Goal: Task Accomplishment & Management: Complete application form

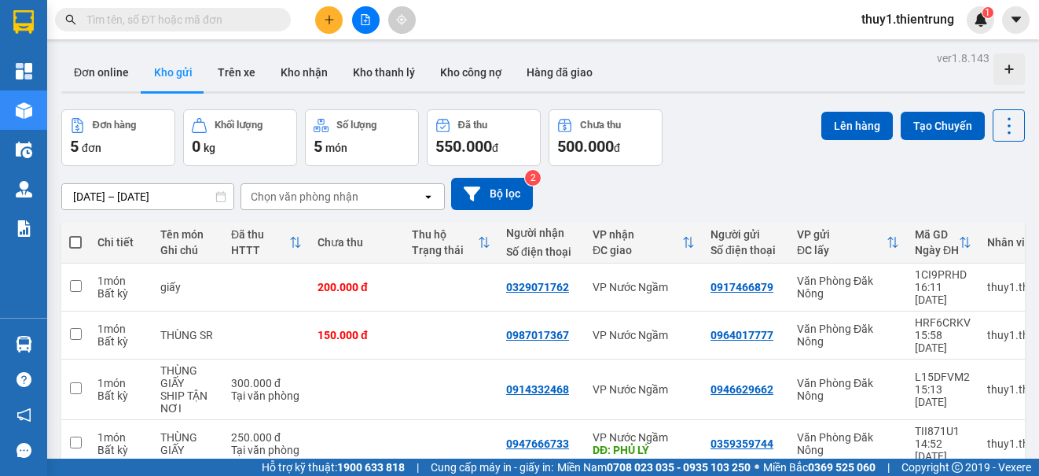
click at [818, 176] on div "10/09/2025 – 12/09/2025 Press the down arrow key to interact with the calendar …" at bounding box center [543, 194] width 964 height 56
click at [328, 28] on button at bounding box center [329, 20] width 28 height 28
click at [411, 62] on div "Tạo đơn hàng" at bounding box center [391, 58] width 68 height 17
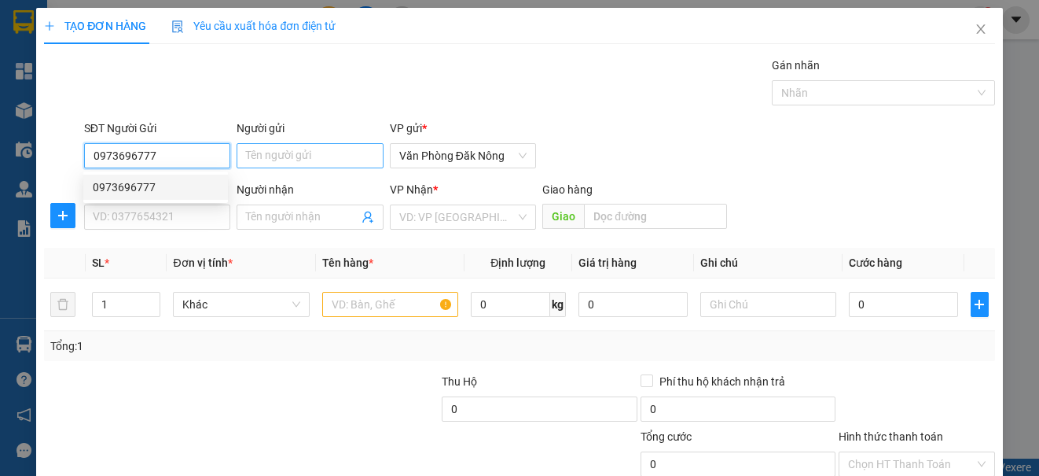
type input "0973696777"
click at [277, 158] on input "Người gửi" at bounding box center [310, 155] width 146 height 25
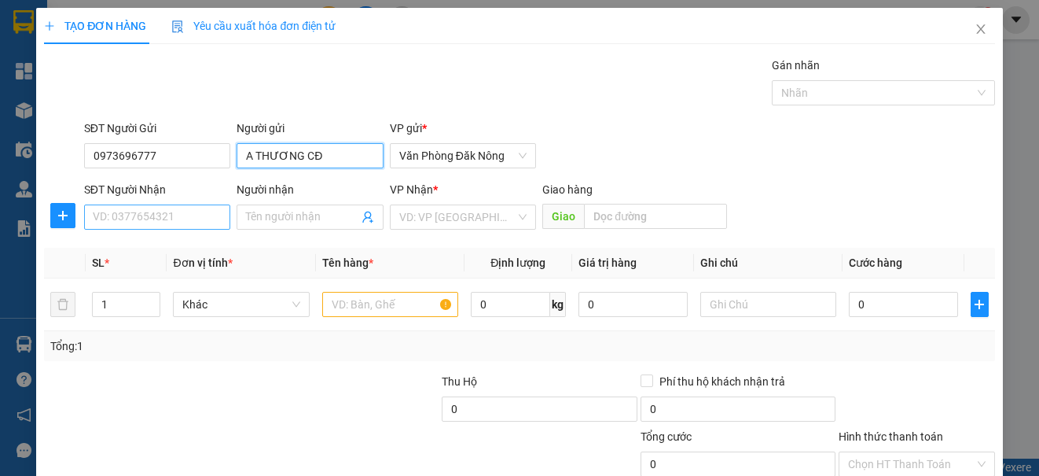
type input "A THƯƠNG CĐ"
click at [203, 210] on input "SĐT Người Nhận" at bounding box center [157, 216] width 146 height 25
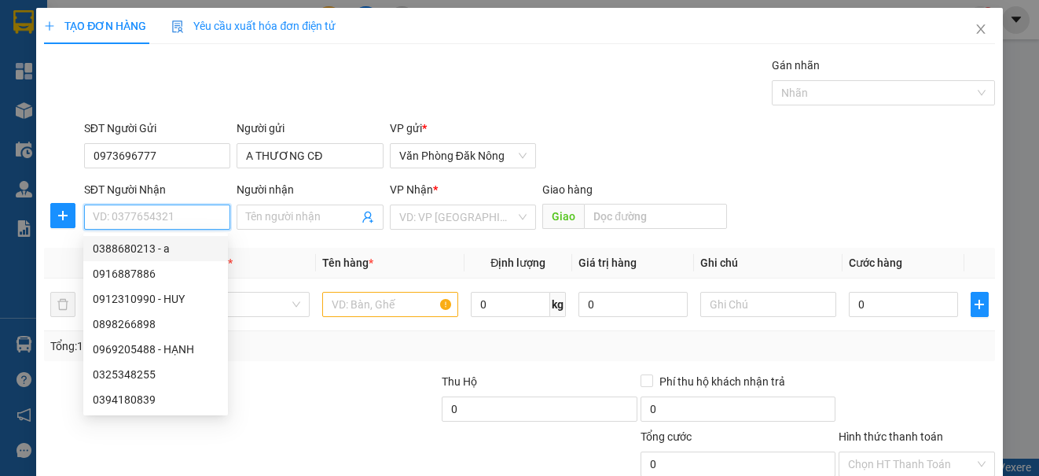
click at [177, 217] on input "SĐT Người Nhận" at bounding box center [157, 216] width 146 height 25
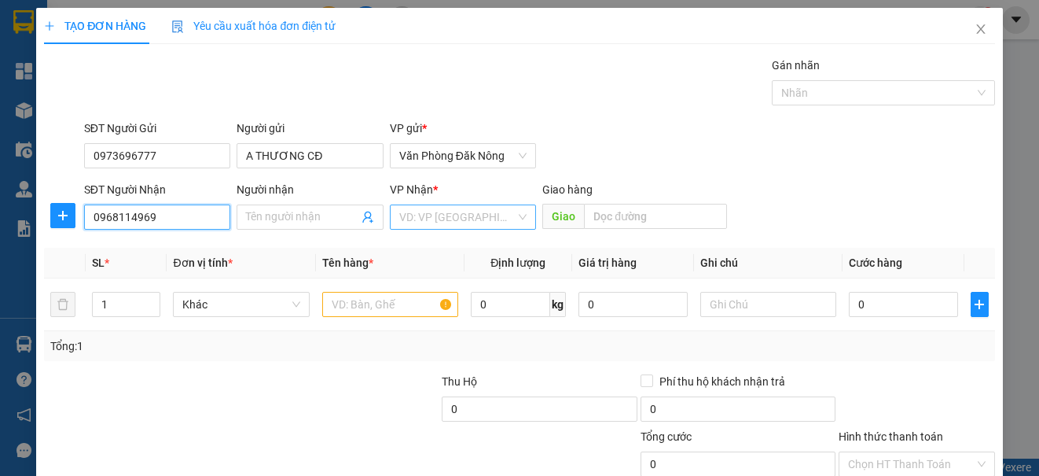
type input "0968114969"
click at [423, 221] on input "search" at bounding box center [457, 217] width 116 height 24
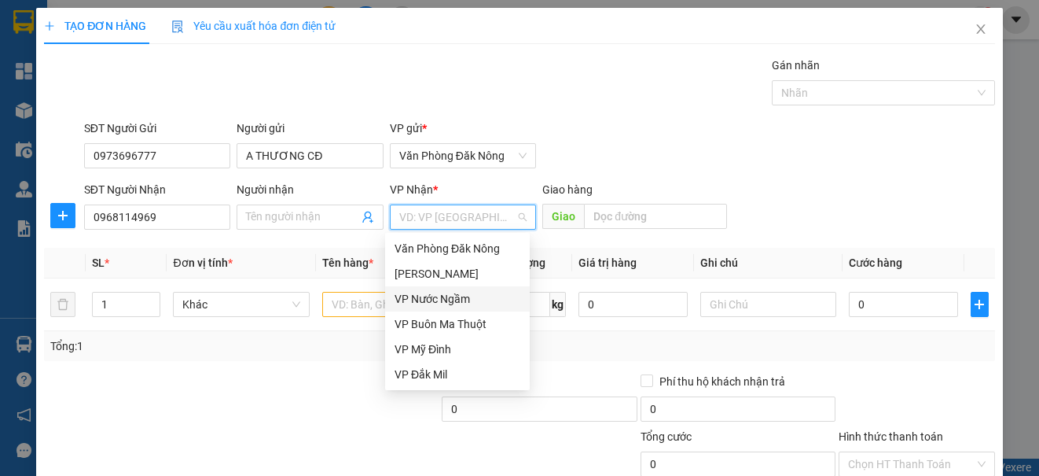
click at [451, 296] on div "VP Nước Ngầm" at bounding box center [458, 298] width 126 height 17
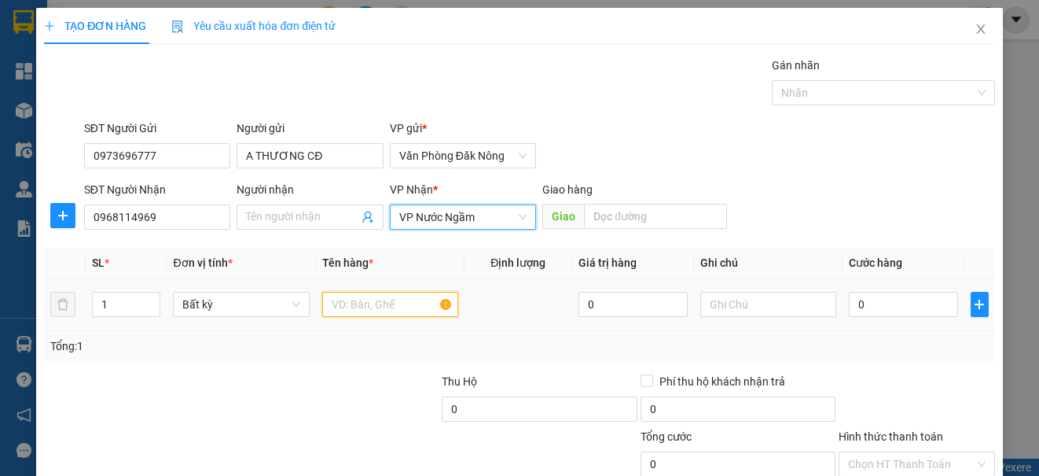
click at [362, 313] on input "text" at bounding box center [390, 304] width 136 height 25
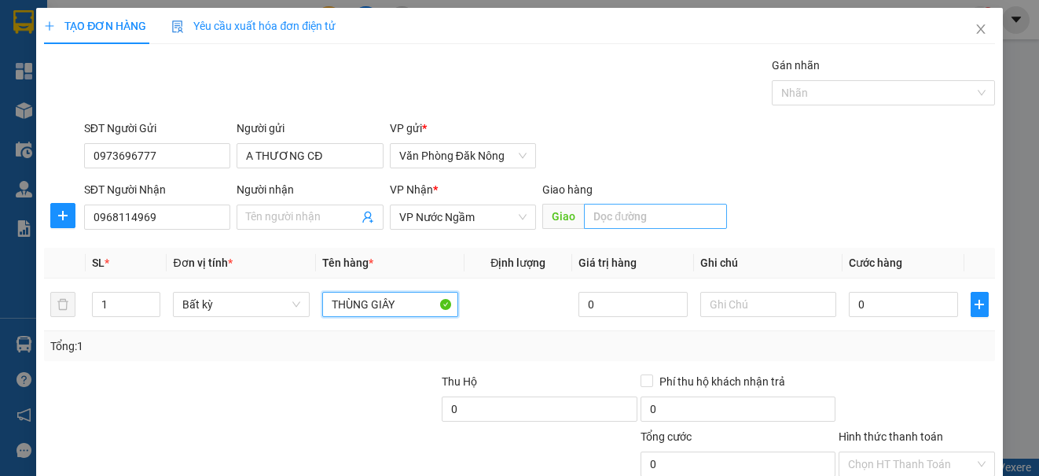
type input "THÙNG GIÂY"
click at [634, 219] on input "text" at bounding box center [655, 216] width 143 height 25
type input "DIỄN CHÂU"
click at [870, 298] on input "0" at bounding box center [903, 304] width 109 height 25
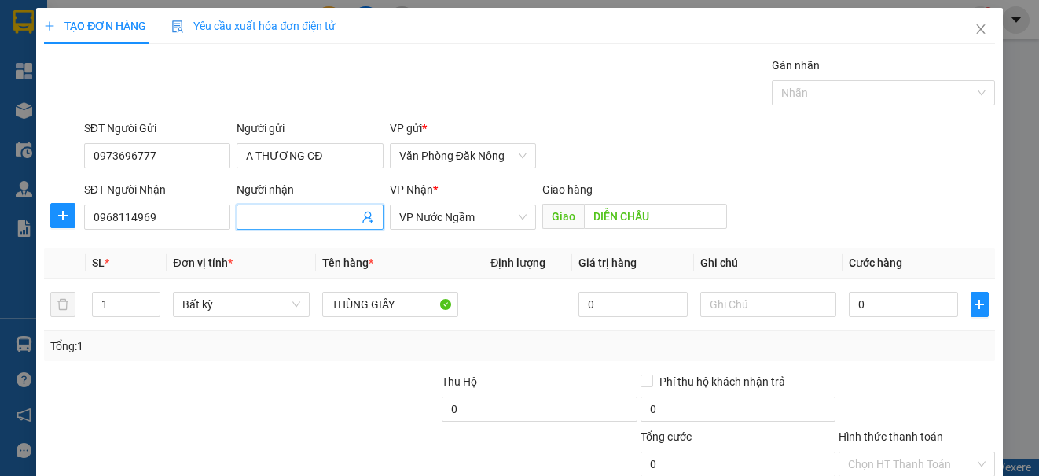
click at [343, 217] on input "Người nhận" at bounding box center [302, 216] width 112 height 17
type input "CHÚ TRIỀU"
click at [908, 351] on div "Tổng: 1" at bounding box center [519, 345] width 938 height 17
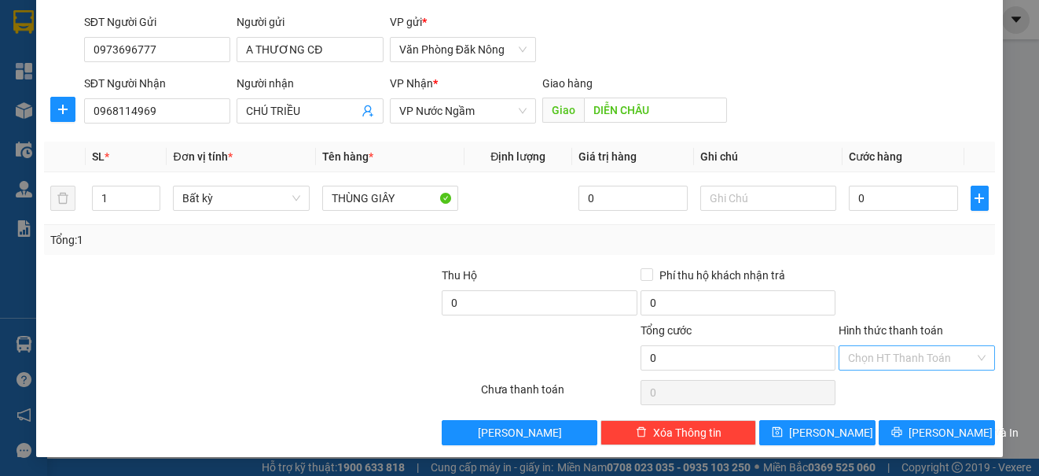
drag, startPoint x: 908, startPoint y: 351, endPoint x: 906, endPoint y: 369, distance: 18.9
click at [907, 351] on input "Hình thức thanh toán" at bounding box center [911, 358] width 126 height 24
click at [883, 421] on div "Miễn phí" at bounding box center [906, 414] width 135 height 17
click at [899, 432] on icon "printer" at bounding box center [896, 432] width 10 height 10
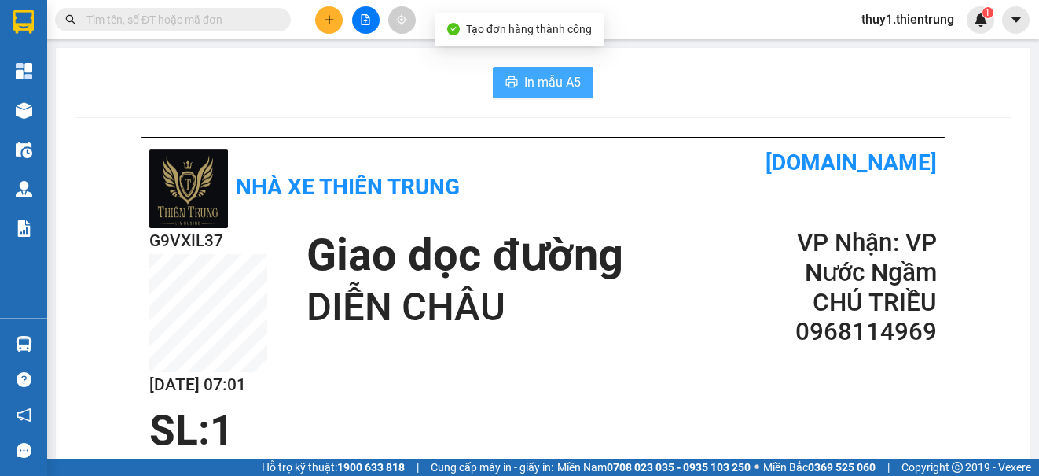
click at [555, 79] on span "In mẫu A5" at bounding box center [552, 82] width 57 height 20
click at [330, 21] on icon "plus" at bounding box center [329, 19] width 11 height 11
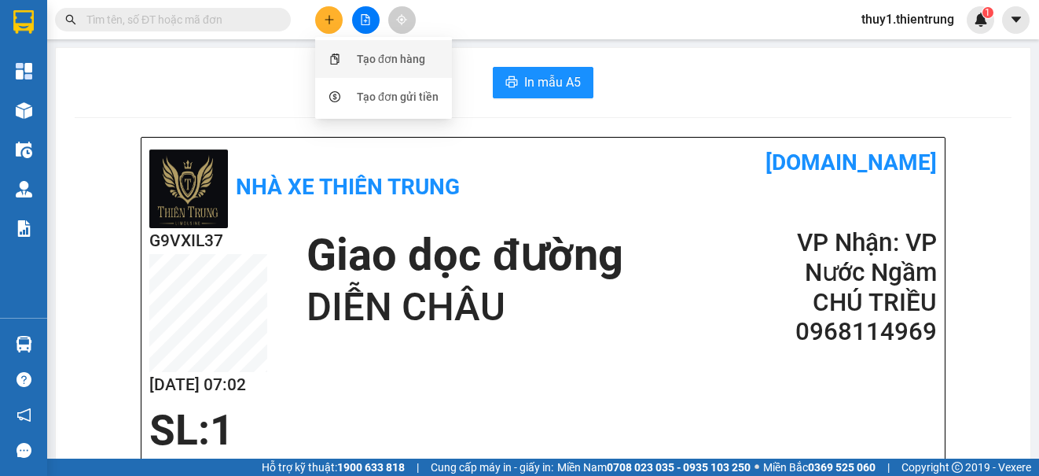
click at [399, 57] on div "Tạo đơn hàng" at bounding box center [391, 58] width 68 height 17
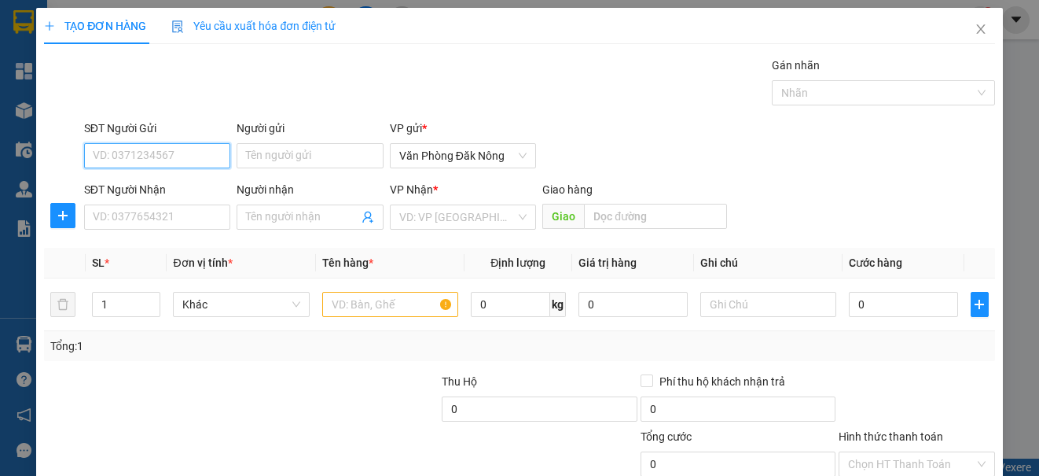
click at [181, 157] on input "SĐT Người Gửi" at bounding box center [157, 155] width 146 height 25
type input "0934925916"
click at [131, 186] on div "0934925916" at bounding box center [156, 186] width 126 height 17
type input "0913508477"
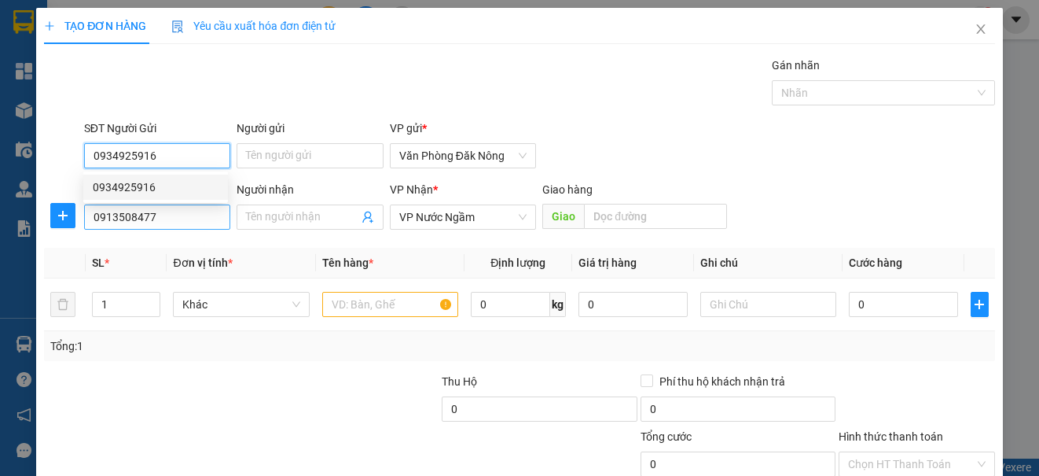
type input "0934925916"
type input "150.000"
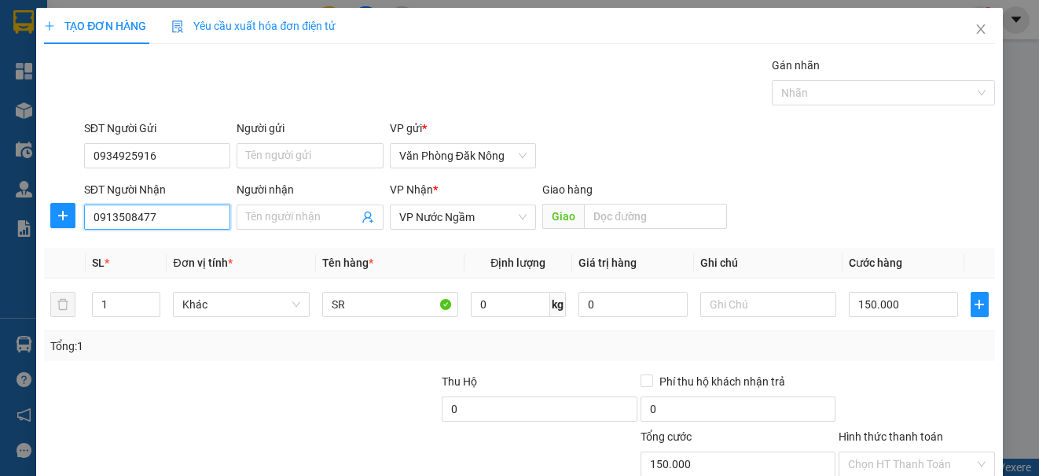
click at [172, 208] on input "0913508477" at bounding box center [157, 216] width 146 height 25
type input "0912418228"
click at [292, 392] on div at bounding box center [340, 400] width 199 height 55
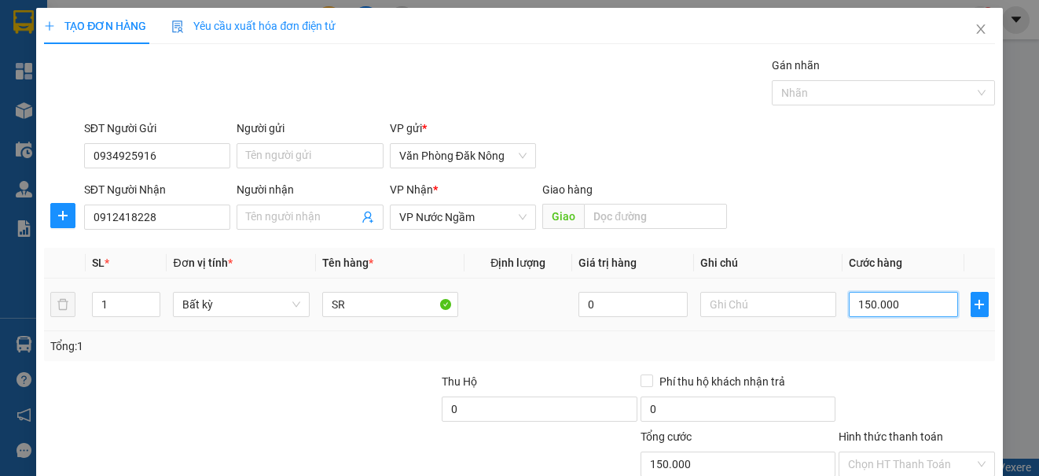
click at [889, 300] on input "150.000" at bounding box center [903, 304] width 109 height 25
type input "1"
type input "10"
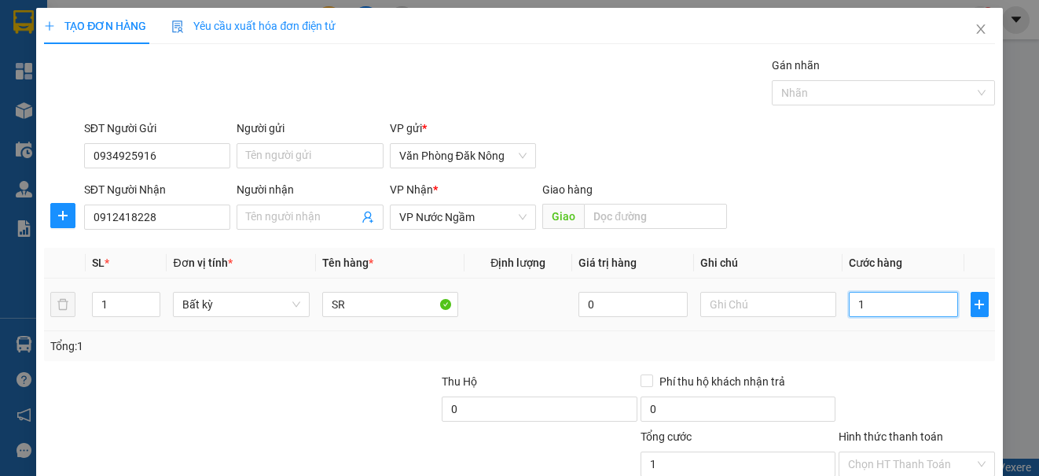
type input "10"
type input "100"
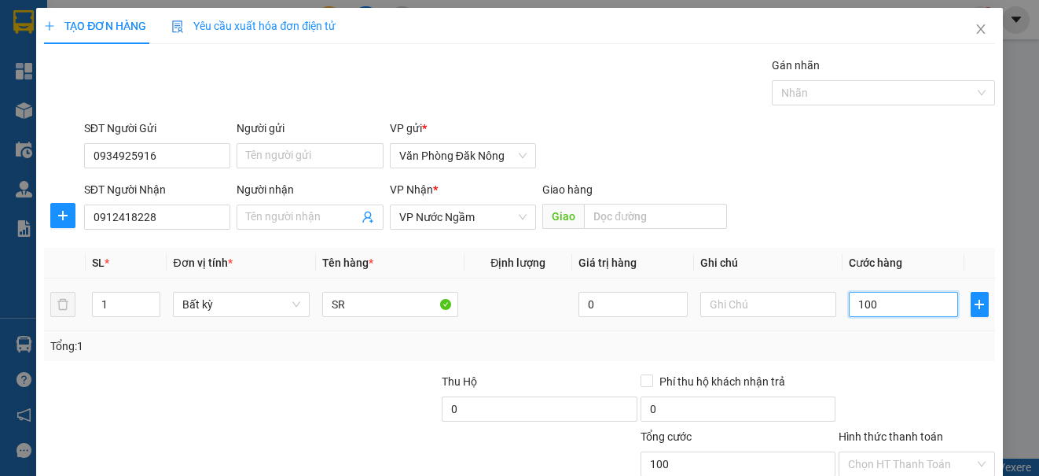
type input "1.000"
type input "10.000"
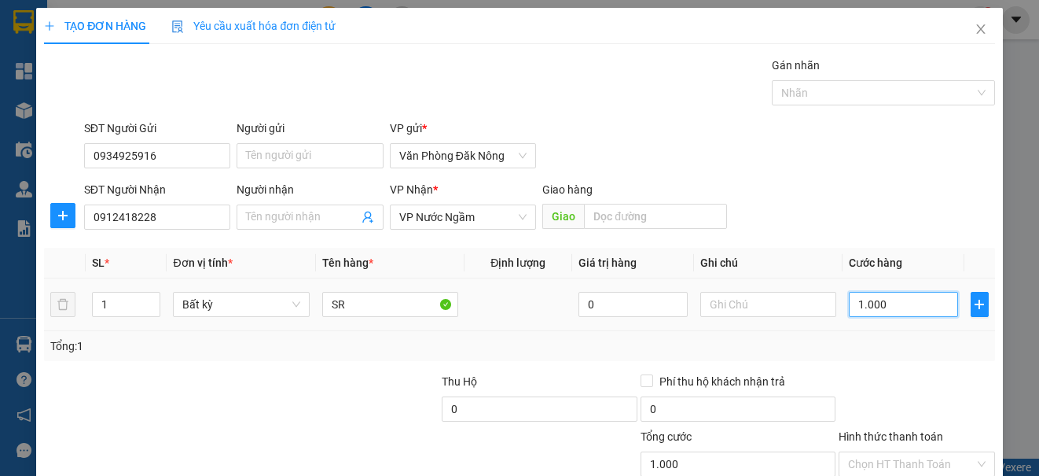
type input "10.000"
type input "100.000"
click at [893, 354] on div "Tổng: 1" at bounding box center [519, 345] width 938 height 17
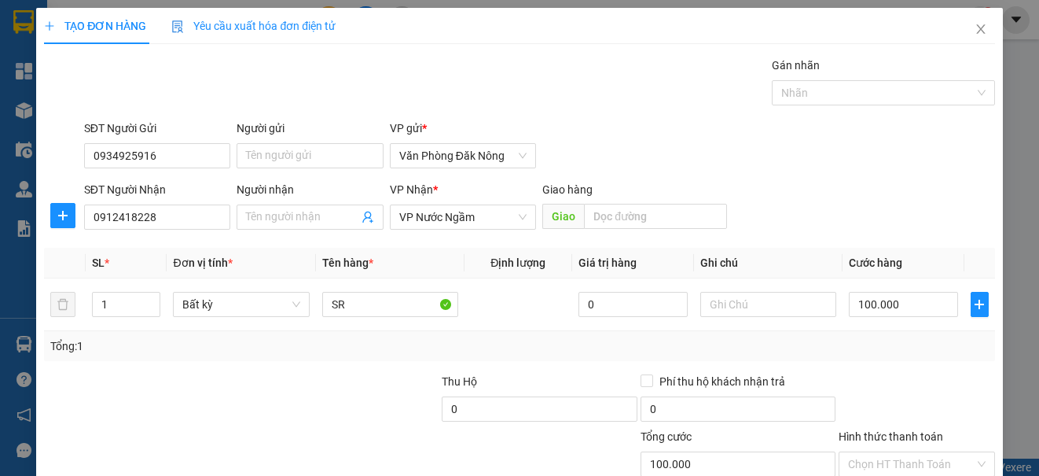
scroll to position [106, 0]
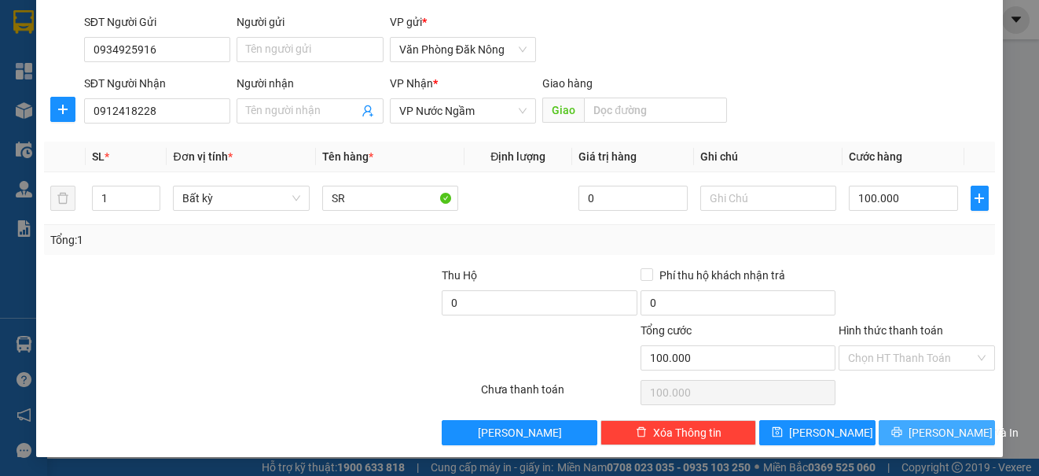
click at [921, 426] on span "Lưu và In" at bounding box center [964, 432] width 110 height 17
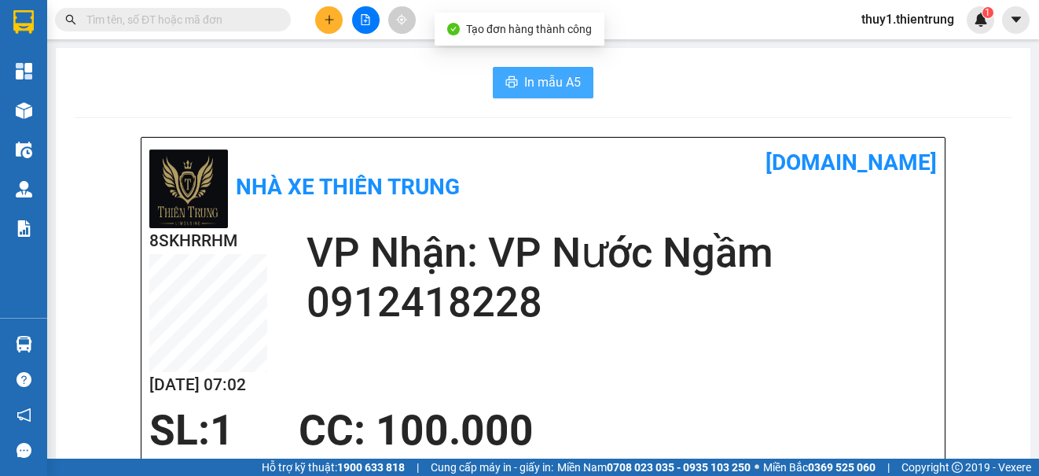
drag, startPoint x: 532, startPoint y: 90, endPoint x: 578, endPoint y: 104, distance: 47.5
click at [535, 90] on span "In mẫu A5" at bounding box center [552, 82] width 57 height 20
drag, startPoint x: 464, startPoint y: 94, endPoint x: 391, endPoint y: 52, distance: 84.1
click at [464, 86] on div "In mẫu A5" at bounding box center [543, 82] width 937 height 31
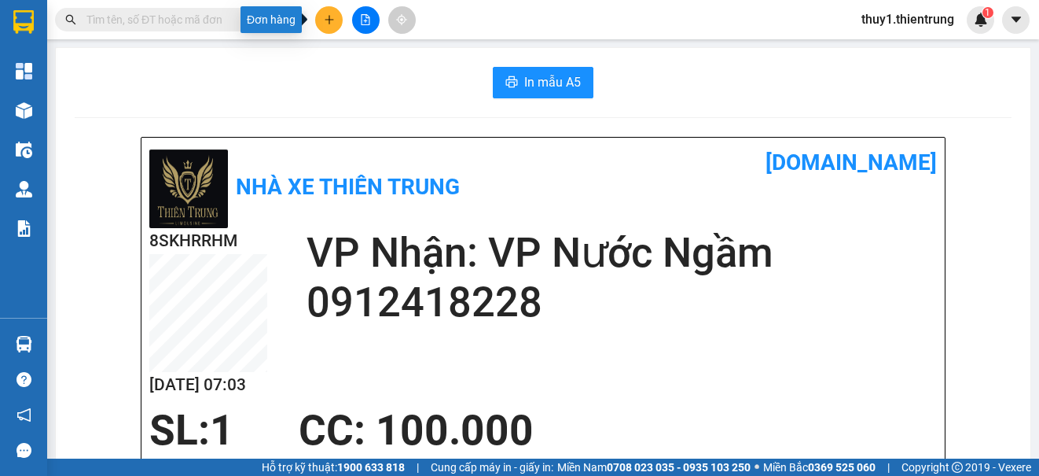
click at [329, 27] on button at bounding box center [329, 20] width 28 height 28
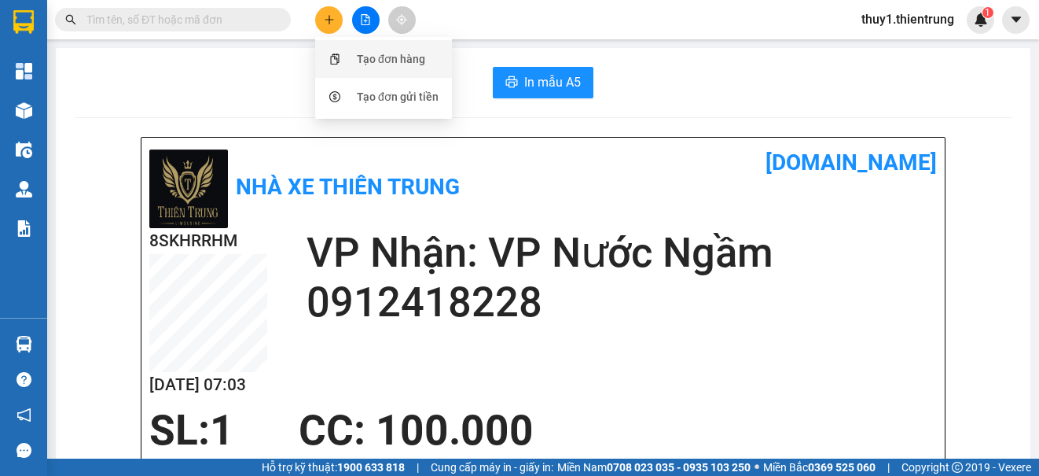
click at [345, 52] on div "Tạo đơn hàng" at bounding box center [384, 59] width 118 height 30
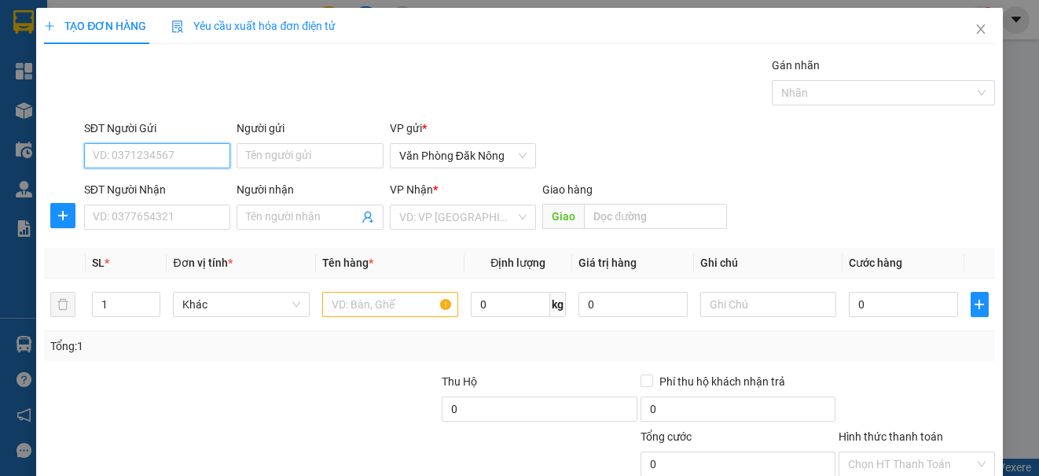
click at [141, 156] on input "SĐT Người Gửi" at bounding box center [157, 155] width 146 height 25
click at [138, 184] on div "0934925916" at bounding box center [156, 186] width 126 height 17
type input "0934925916"
type input "0912418228"
type input "100.000"
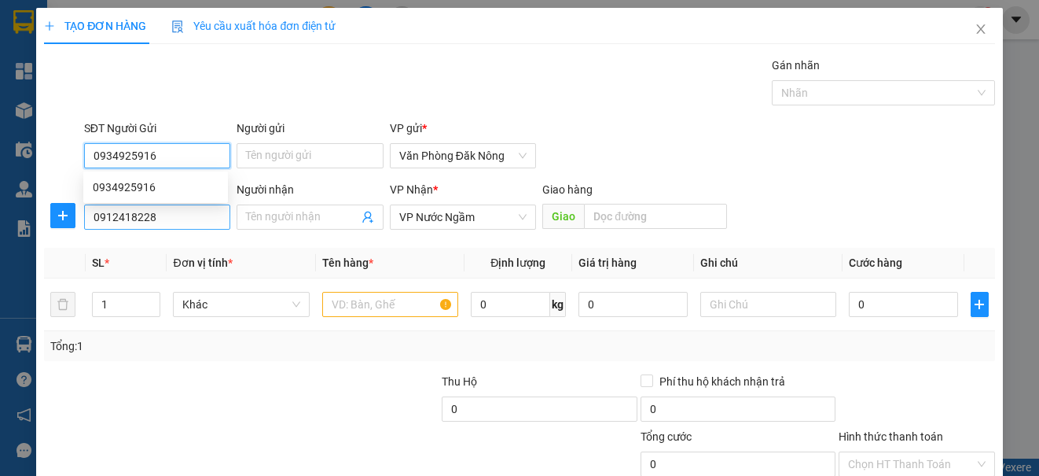
type input "100.000"
type input "0934925916"
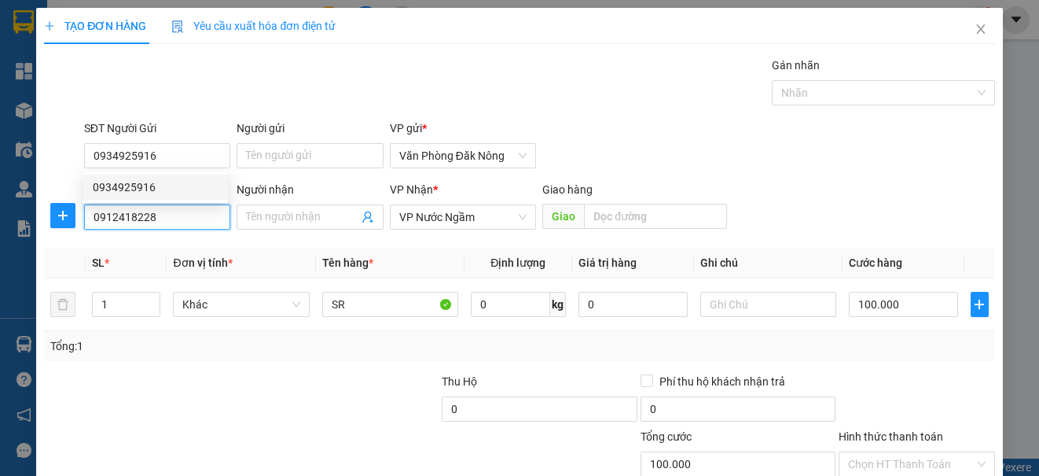
click at [193, 218] on input "0912418228" at bounding box center [157, 216] width 146 height 25
type input "0357585331"
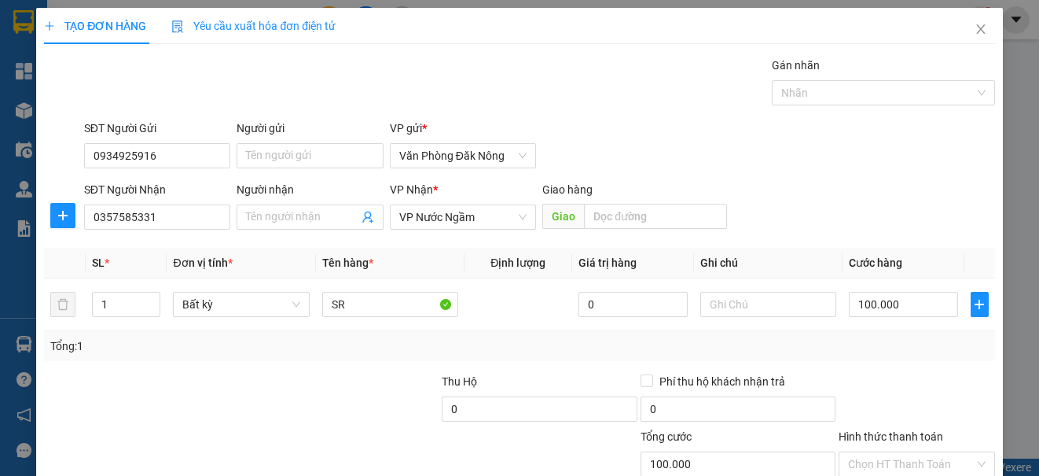
drag, startPoint x: 274, startPoint y: 364, endPoint x: 329, endPoint y: 274, distance: 106.2
click at [278, 352] on div "Transit Pickup Surcharge Ids Transit Deliver Surcharge Ids Transit Deliver Surc…" at bounding box center [519, 304] width 950 height 494
click at [431, 211] on span "VP Nước Ngầm" at bounding box center [462, 217] width 127 height 24
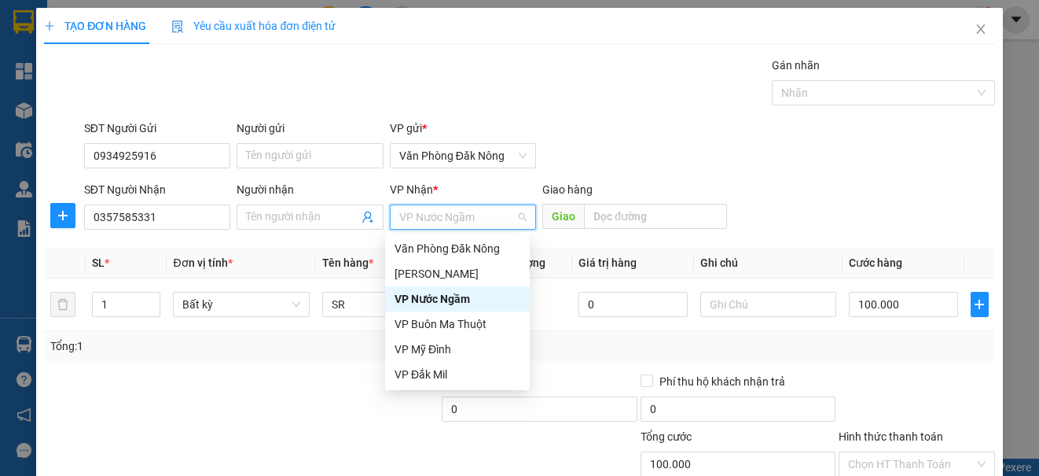
click at [431, 211] on span "VP Nước Ngầm" at bounding box center [462, 217] width 127 height 24
click at [447, 295] on div "VP Nước Ngầm" at bounding box center [458, 298] width 126 height 17
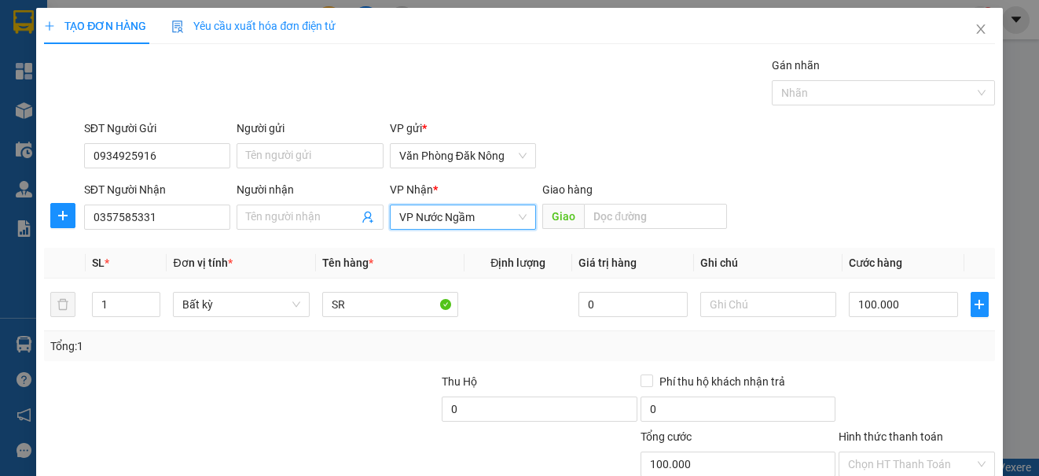
click at [321, 406] on div at bounding box center [340, 400] width 199 height 55
click at [116, 299] on input "1" at bounding box center [126, 304] width 67 height 24
type input "2"
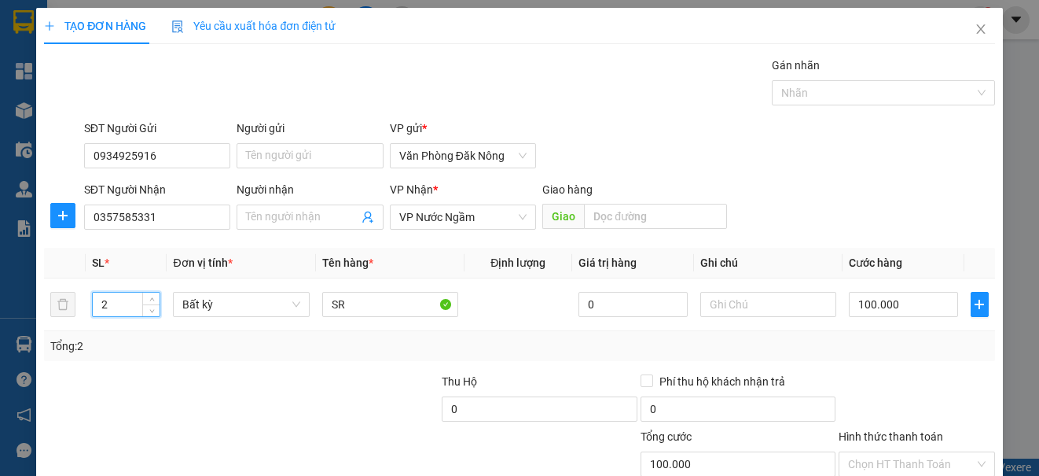
click at [123, 360] on div "Transit Pickup Surcharge Ids Transit Deliver Surcharge Ids Transit Deliver Surc…" at bounding box center [519, 304] width 950 height 494
type input "0"
click at [922, 307] on input "0" at bounding box center [903, 304] width 109 height 25
type input "5"
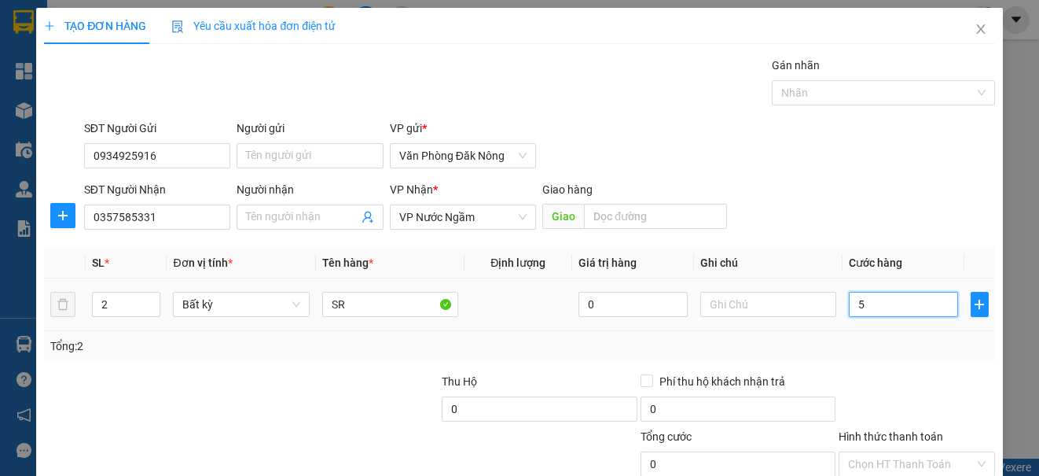
type input "5"
type input "50"
type input "500"
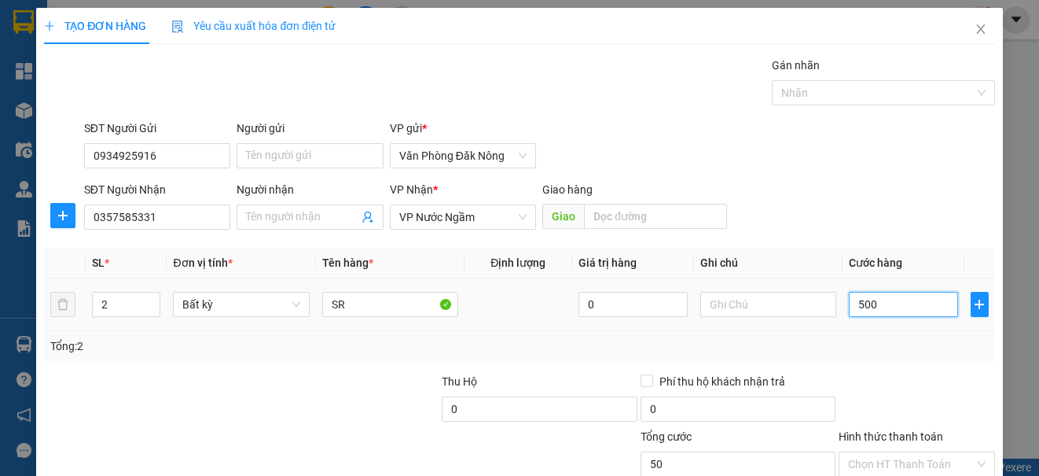
type input "500"
type input "5.000"
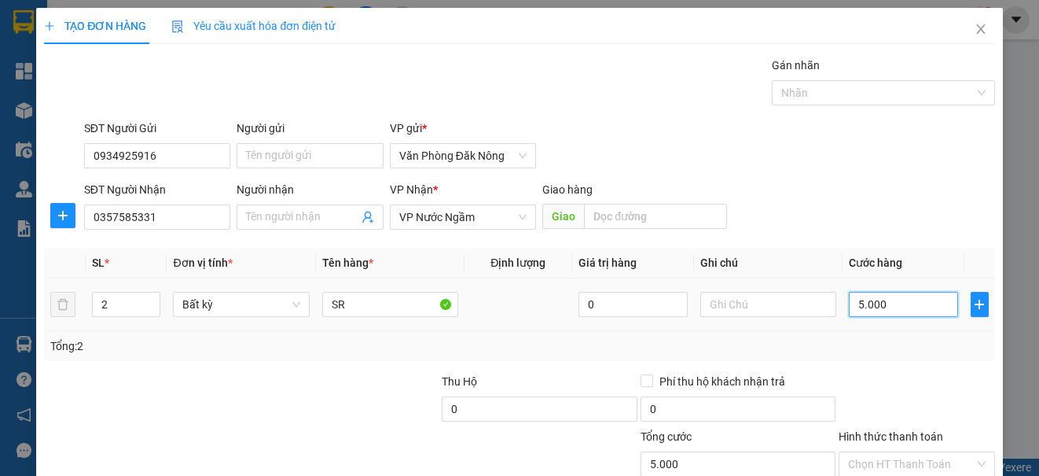
type input "50.000"
type input "500.000"
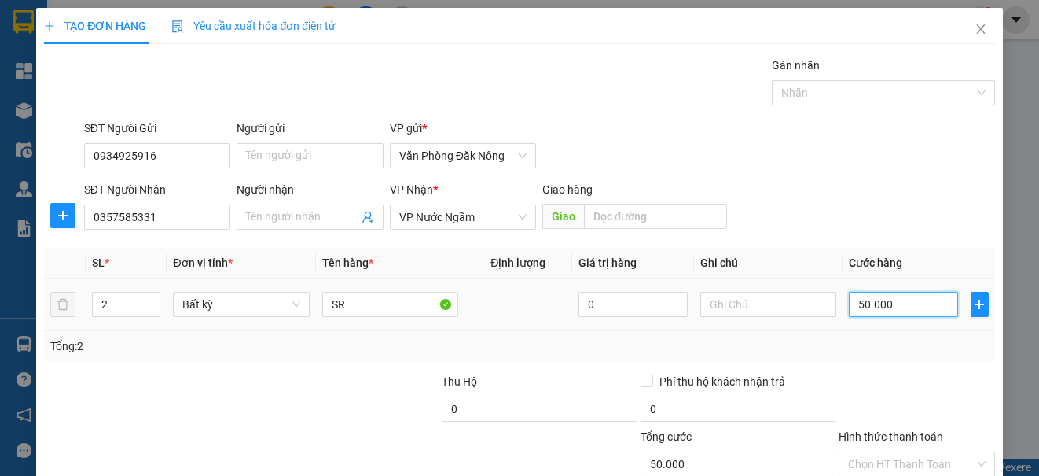
type input "500.000"
click at [898, 362] on div "Transit Pickup Surcharge Ids Transit Deliver Surcharge Ids Transit Deliver Surc…" at bounding box center [519, 304] width 950 height 494
drag, startPoint x: 931, startPoint y: 430, endPoint x: 919, endPoint y: 424, distance: 13.0
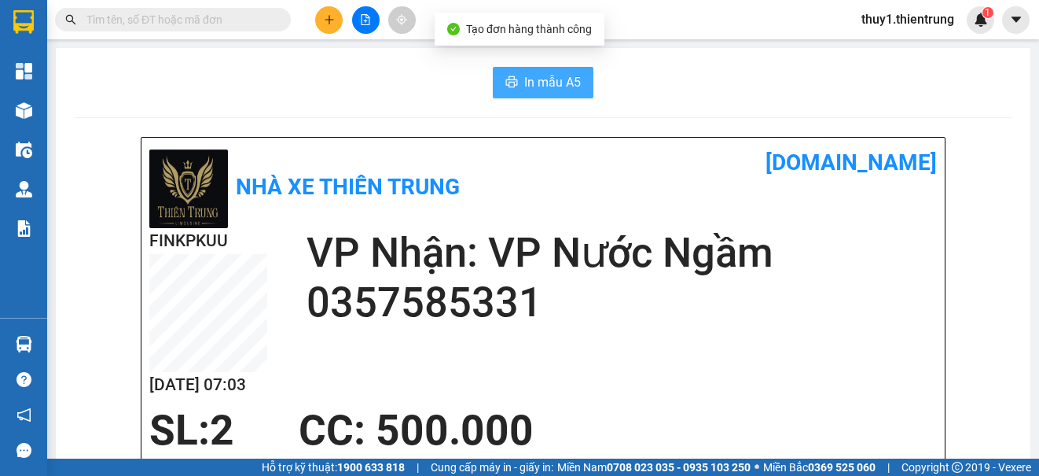
click at [562, 79] on span "In mẫu A5" at bounding box center [552, 82] width 57 height 20
drag, startPoint x: 627, startPoint y: 226, endPoint x: 410, endPoint y: 108, distance: 245.9
click at [613, 212] on div "Nhà xe Thiên Trung vexere.com FINKPKUU 12/09 07:03 VP Nhận: VP Nước Ngầm 0357…" at bounding box center [542, 386] width 803 height 497
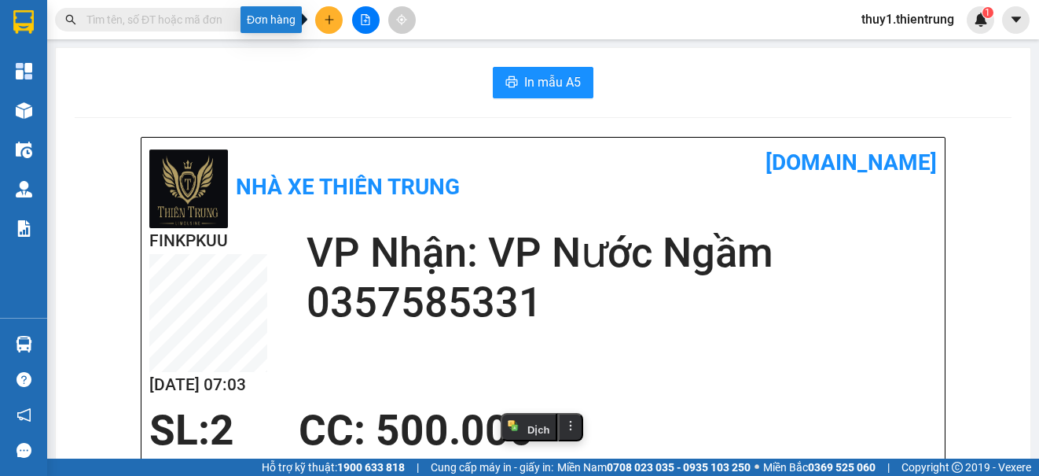
click at [327, 21] on icon "plus" at bounding box center [329, 19] width 11 height 11
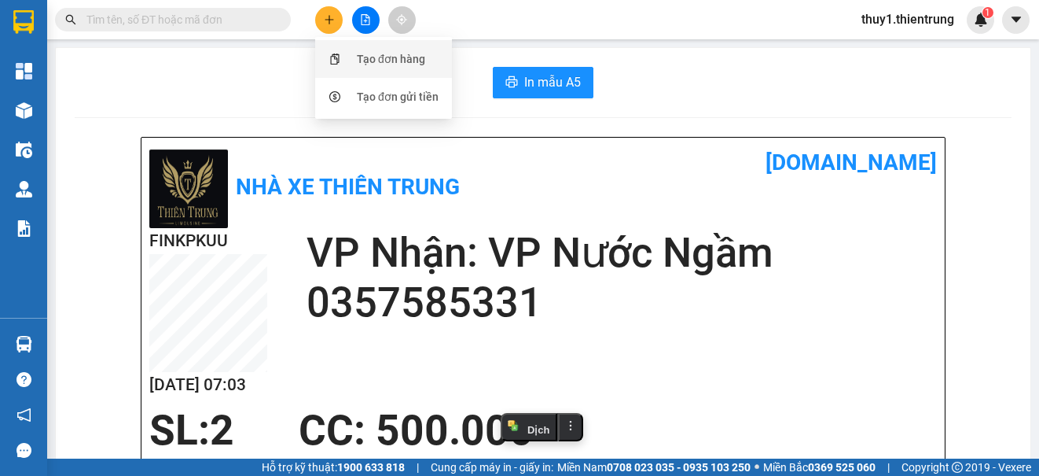
click at [358, 56] on div "Tạo đơn hàng" at bounding box center [391, 58] width 68 height 17
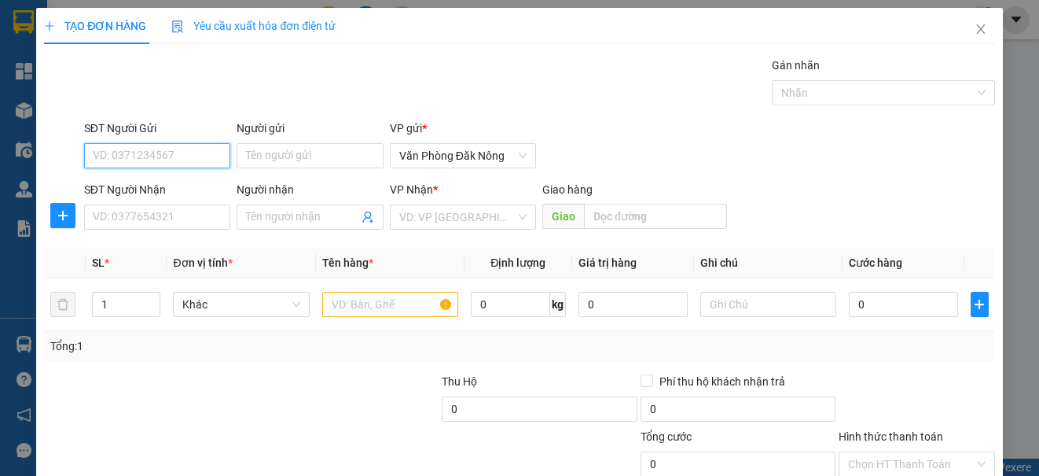
click at [204, 160] on input "SĐT Người Gửi" at bounding box center [157, 155] width 146 height 25
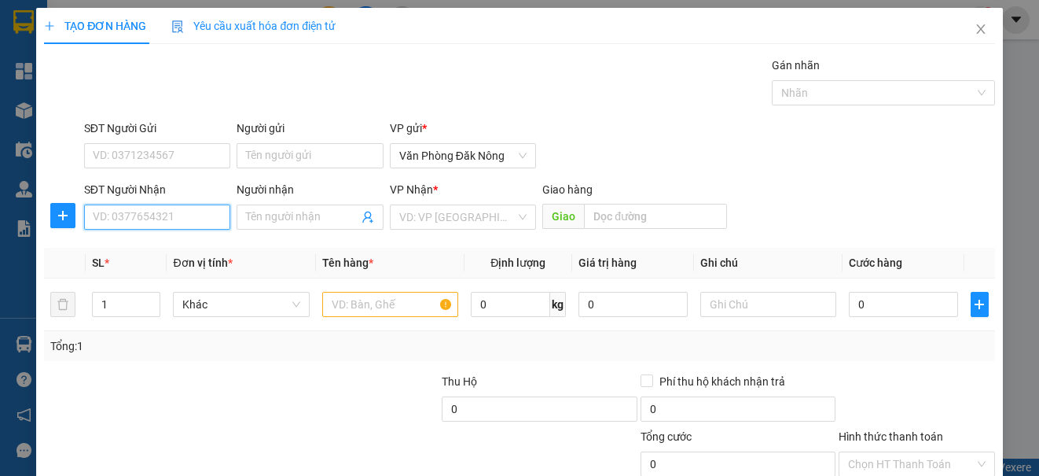
click at [173, 224] on input "SĐT Người Nhận" at bounding box center [157, 216] width 146 height 25
type input "0978037188"
click at [419, 224] on input "search" at bounding box center [457, 217] width 116 height 24
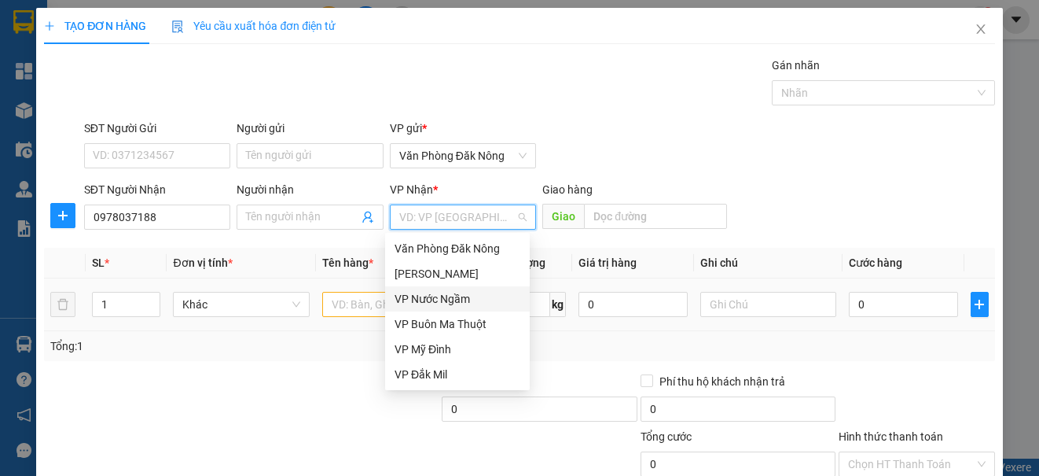
click at [436, 298] on div "VP Nước Ngầm" at bounding box center [458, 298] width 126 height 17
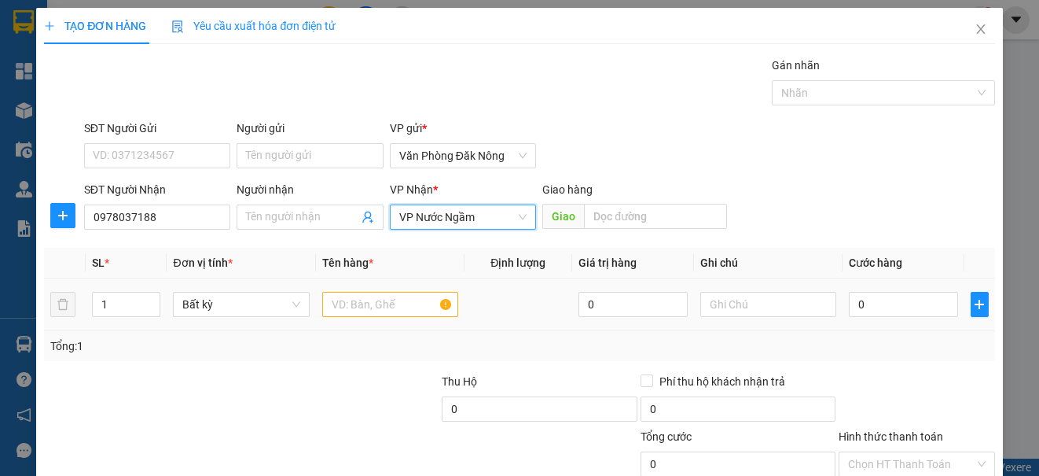
click at [358, 319] on div at bounding box center [390, 303] width 136 height 31
click at [362, 302] on input "text" at bounding box center [390, 304] width 136 height 25
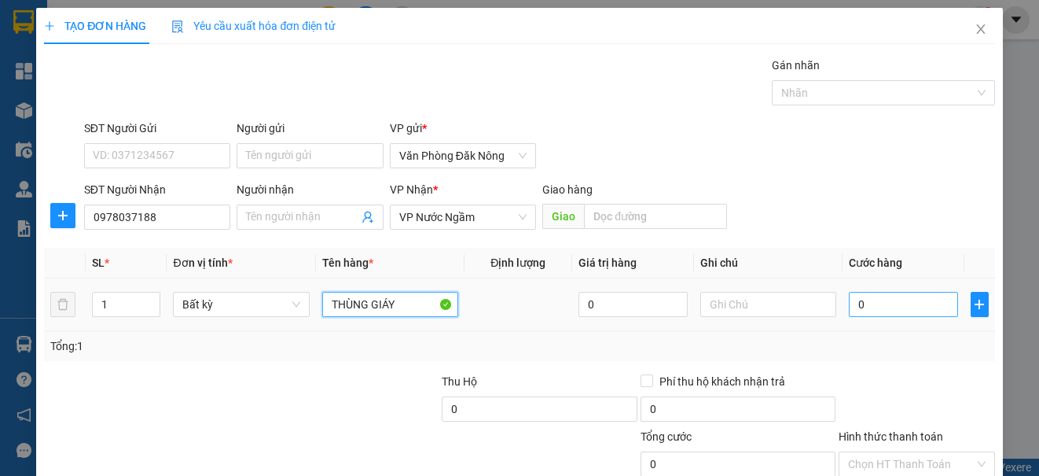
type input "THÙNG GIÁY"
click at [872, 303] on input "0" at bounding box center [903, 304] width 109 height 25
type input "2"
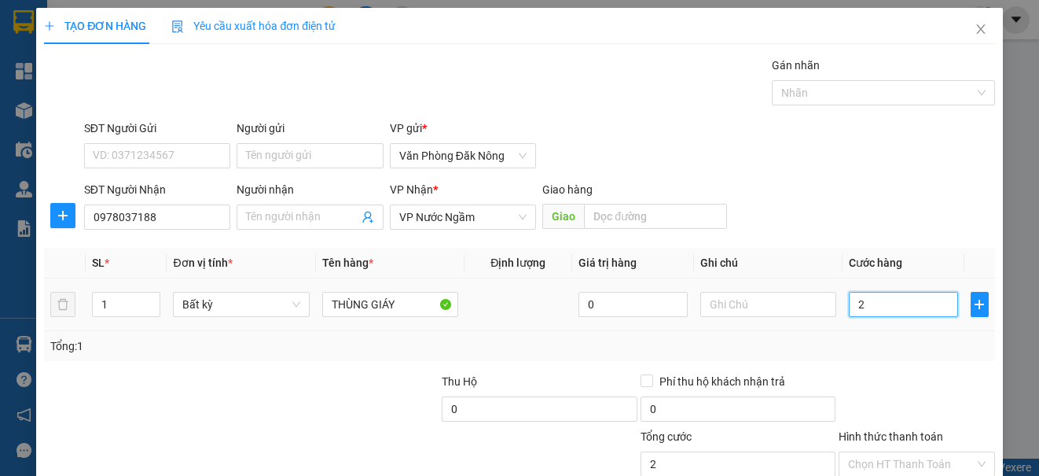
type input "25"
type input "250"
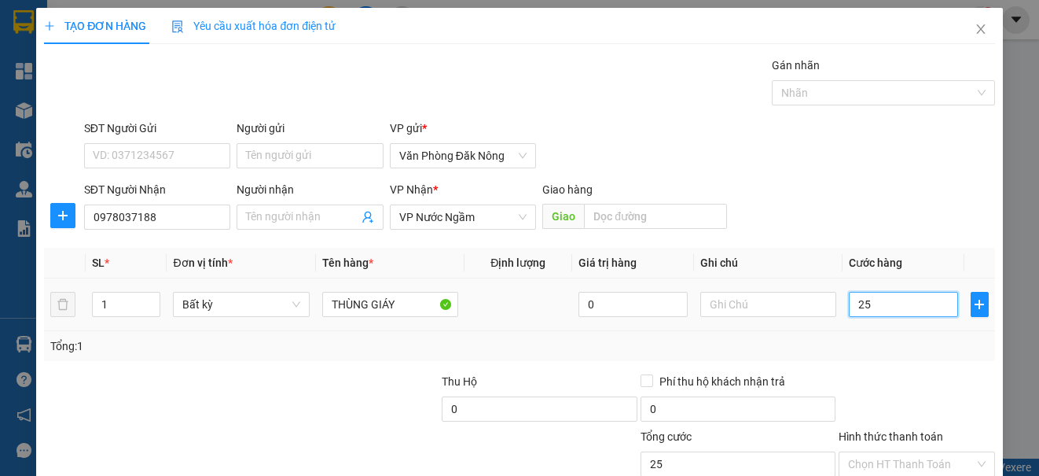
type input "250"
type input "2.500"
type input "25.000"
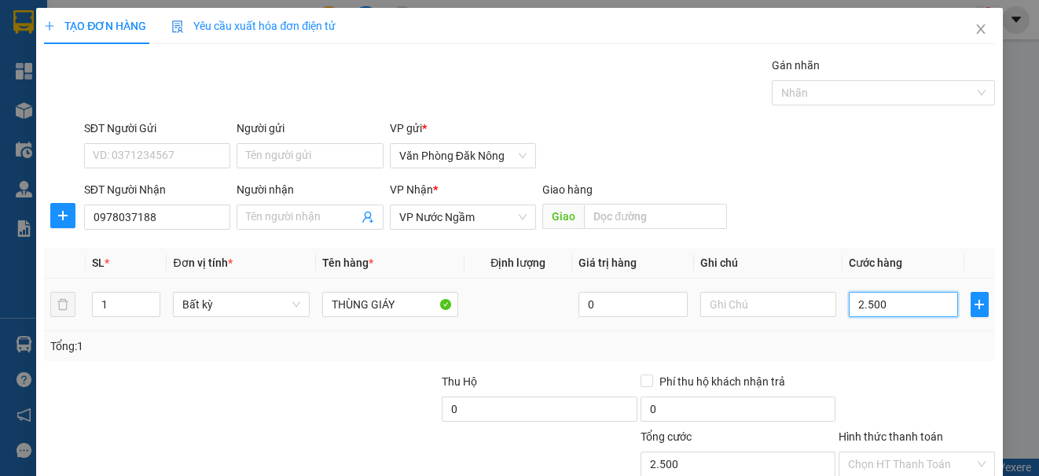
type input "25.000"
type input "250.000"
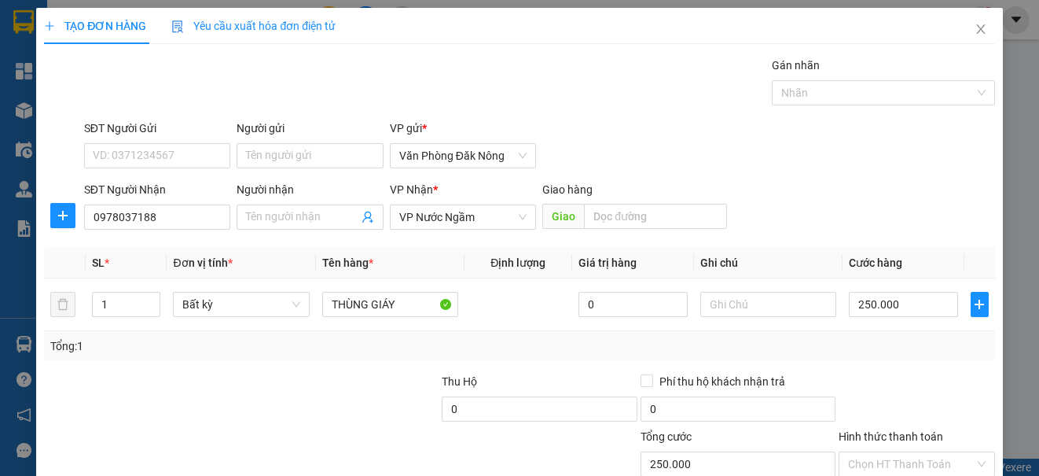
click at [886, 366] on div "Transit Pickup Surcharge Ids Transit Deliver Surcharge Ids Transit Deliver Surc…" at bounding box center [519, 304] width 950 height 494
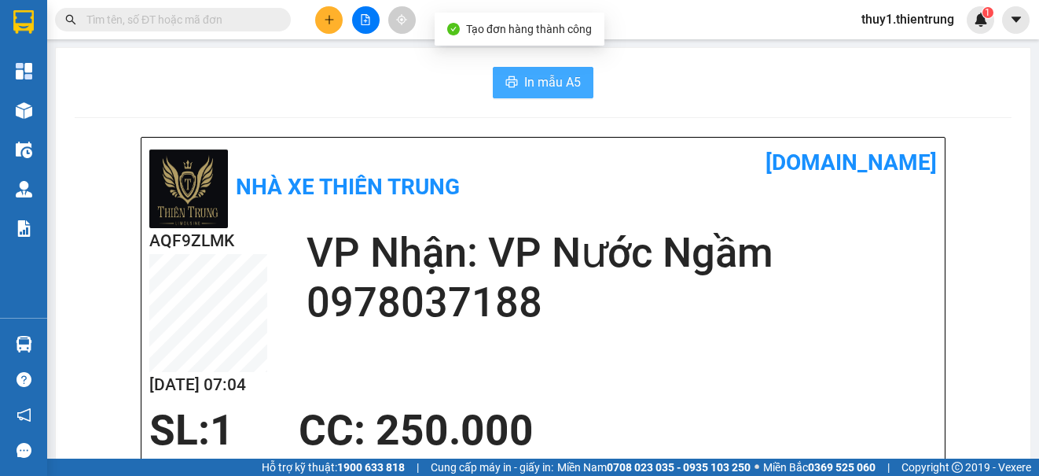
drag, startPoint x: 545, startPoint y: 74, endPoint x: 815, endPoint y: 263, distance: 329.7
click at [546, 74] on span "In mẫu A5" at bounding box center [552, 82] width 57 height 20
drag, startPoint x: 704, startPoint y: 86, endPoint x: 512, endPoint y: 65, distance: 192.9
click at [696, 81] on div "In mẫu A5" at bounding box center [543, 82] width 937 height 31
drag, startPoint x: 333, startPoint y: 20, endPoint x: 373, endPoint y: 35, distance: 42.3
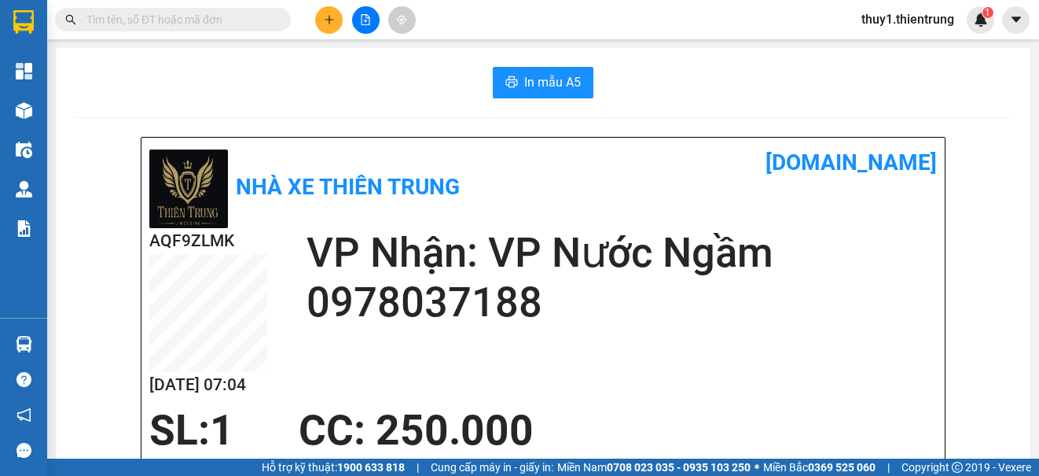
click at [333, 20] on icon "plus" at bounding box center [329, 19] width 11 height 11
click at [399, 53] on div "Tạo đơn hàng" at bounding box center [384, 59] width 118 height 30
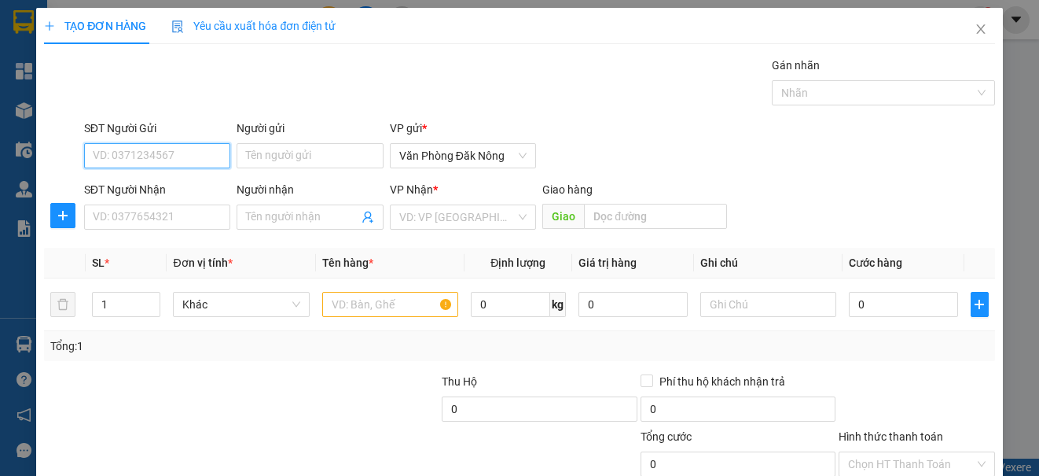
click at [188, 166] on input "SĐT Người Gửi" at bounding box center [157, 155] width 146 height 25
click at [131, 191] on div "0945580909 - 0357082629" at bounding box center [160, 186] width 134 height 17
type input "0945580909"
type input "0357082629"
type input "0985360347"
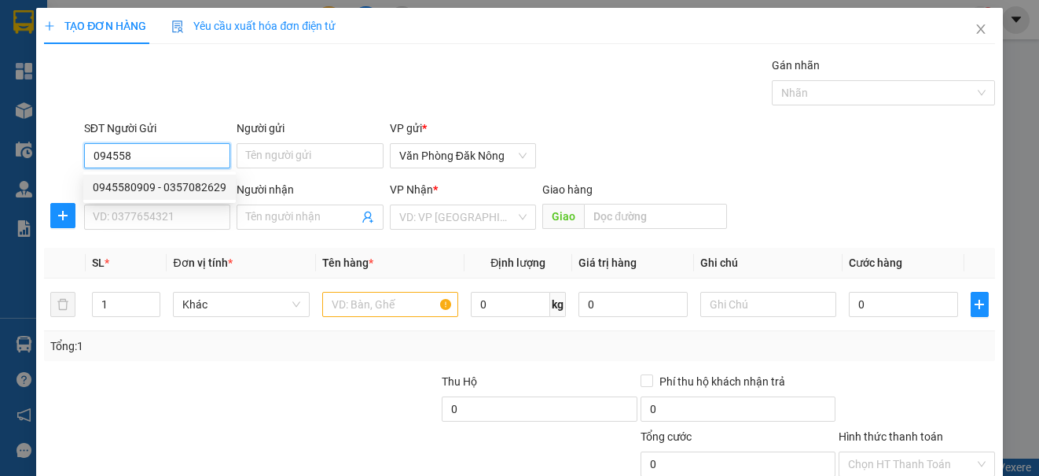
type input "0357082629"
type input "kỳ khang"
type input "800.000"
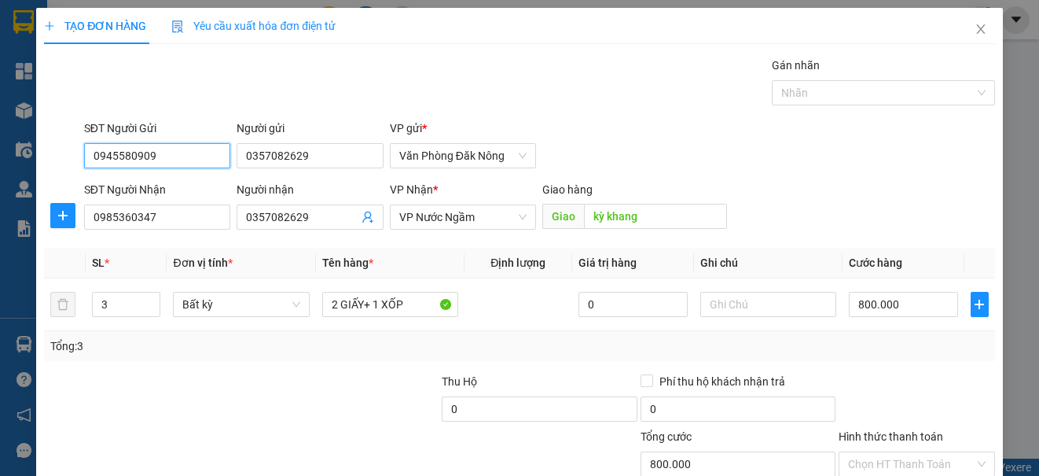
type input "0945580909"
click at [392, 76] on div "Gói vận chuyển * Tiêu chuẩn Gán nhãn Nhãn" at bounding box center [539, 84] width 917 height 55
click at [426, 60] on div "Gói vận chuyển * Tiêu chuẩn Gán nhãn Nhãn" at bounding box center [539, 84] width 917 height 55
click at [434, 94] on div "Gói vận chuyển * Tiêu chuẩn Gán nhãn Nhãn" at bounding box center [539, 84] width 917 height 55
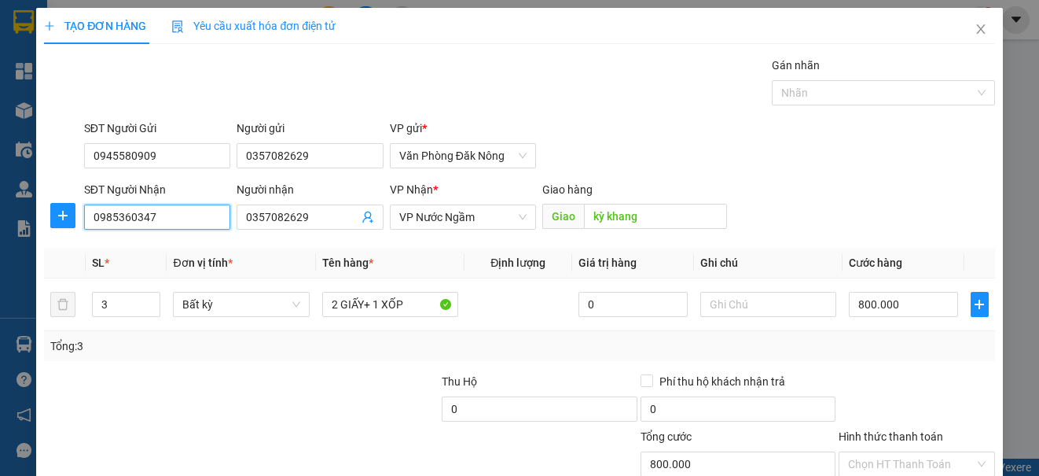
click at [181, 223] on input "0985360347" at bounding box center [157, 216] width 146 height 25
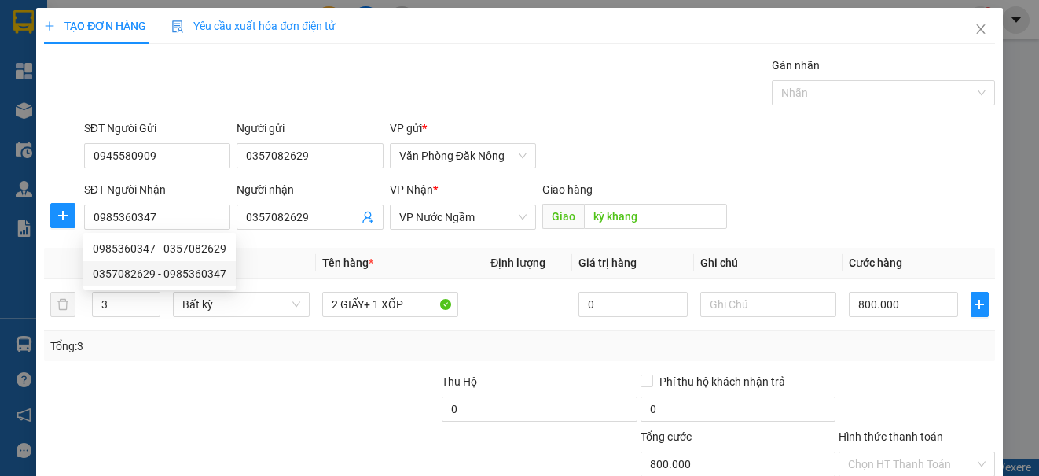
click at [286, 356] on div "Tổng: 3" at bounding box center [519, 346] width 950 height 30
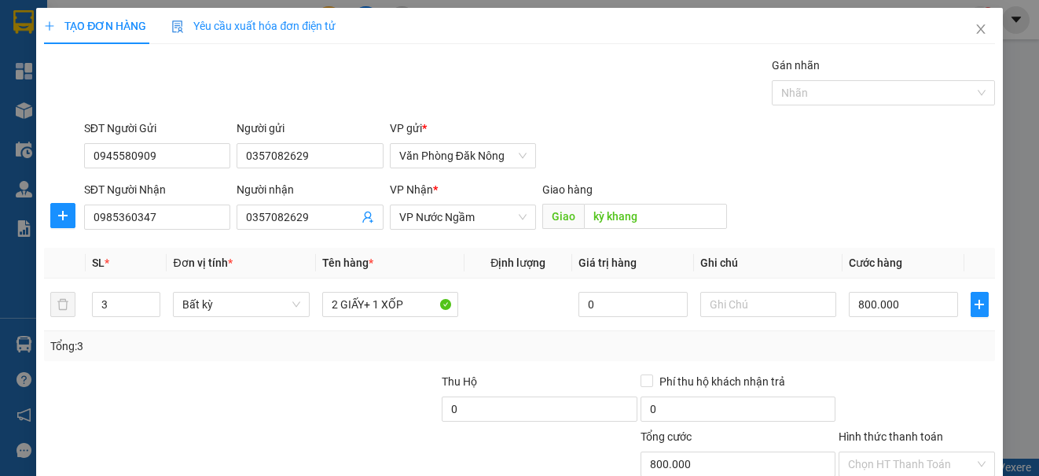
click at [244, 423] on div at bounding box center [340, 400] width 199 height 55
click at [130, 304] on input "3" at bounding box center [126, 304] width 67 height 24
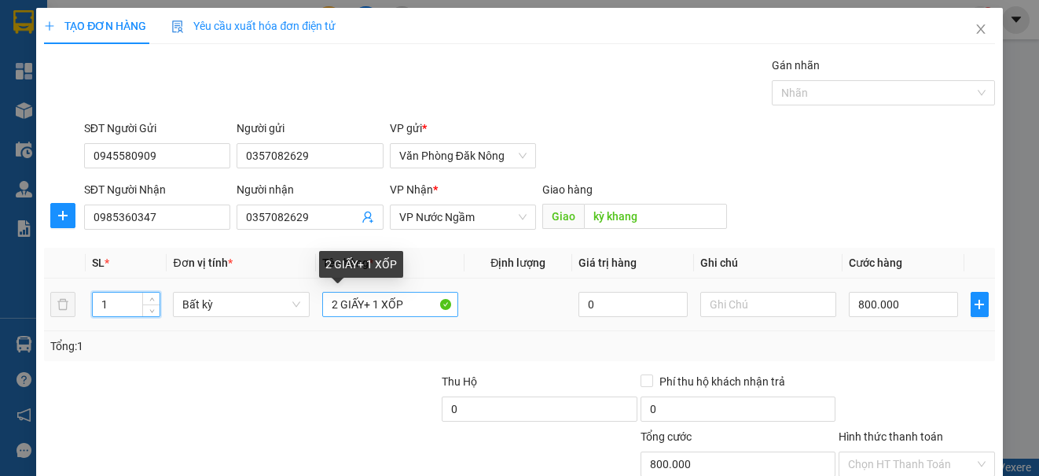
type input "1"
drag, startPoint x: 355, startPoint y: 303, endPoint x: 147, endPoint y: 318, distance: 208.9
click at [147, 318] on tr "1 Bất kỳ 2 GIẤY+ 1 XỐP 0 800.000" at bounding box center [519, 304] width 950 height 53
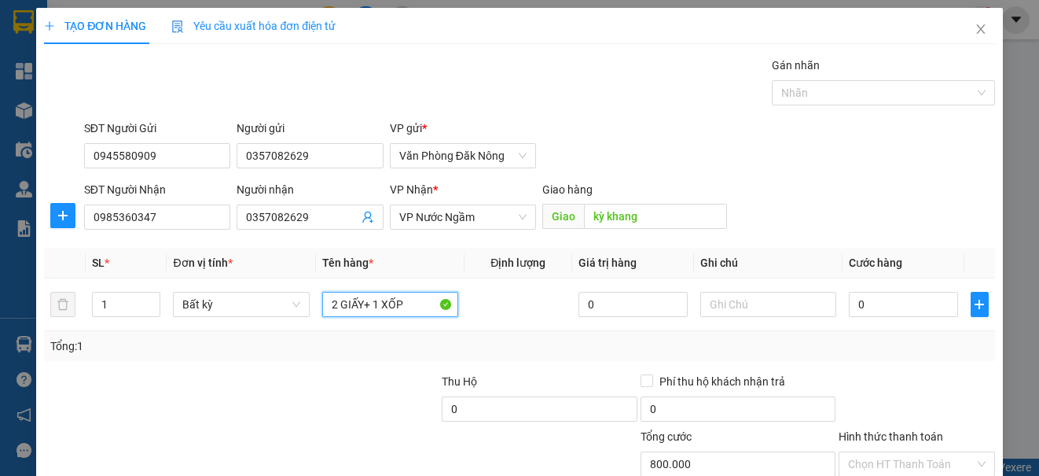
type input "0"
type input "THÙNG GIẤY"
click at [796, 185] on div "SĐT Người Nhận 0985360347 Người nhận 0357082629 VP Nhận * VP Nước Ngầm Giao h…" at bounding box center [539, 208] width 917 height 55
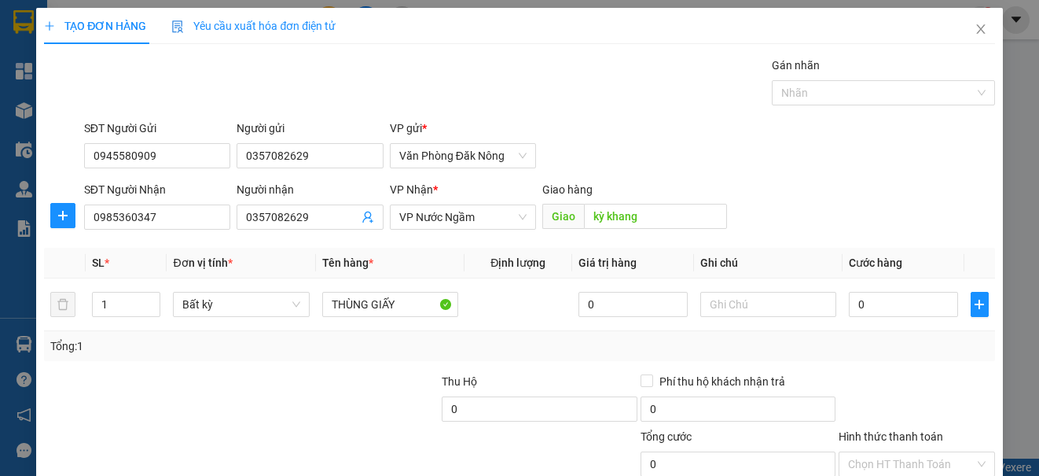
click at [796, 185] on div "SĐT Người Nhận 0985360347 Người nhận 0357082629 VP Nhận * VP Nước Ngầm Giao h…" at bounding box center [539, 208] width 917 height 55
click at [909, 307] on input "0" at bounding box center [903, 304] width 109 height 25
click at [915, 322] on td "400.000" at bounding box center [904, 304] width 122 height 53
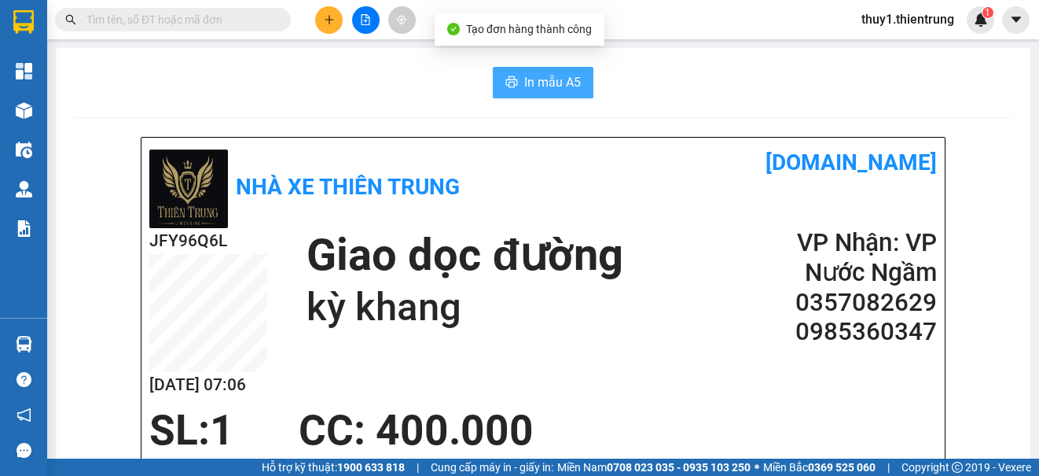
drag, startPoint x: 517, startPoint y: 79, endPoint x: 568, endPoint y: 85, distance: 50.6
click at [518, 80] on button "In mẫu A5" at bounding box center [543, 82] width 101 height 31
drag, startPoint x: 718, startPoint y: 210, endPoint x: 726, endPoint y: 205, distance: 9.2
click at [722, 208] on div "Nhà xe Thiên Trung vexere.com" at bounding box center [543, 186] width 788 height 83
drag, startPoint x: 717, startPoint y: 91, endPoint x: 344, endPoint y: 36, distance: 376.7
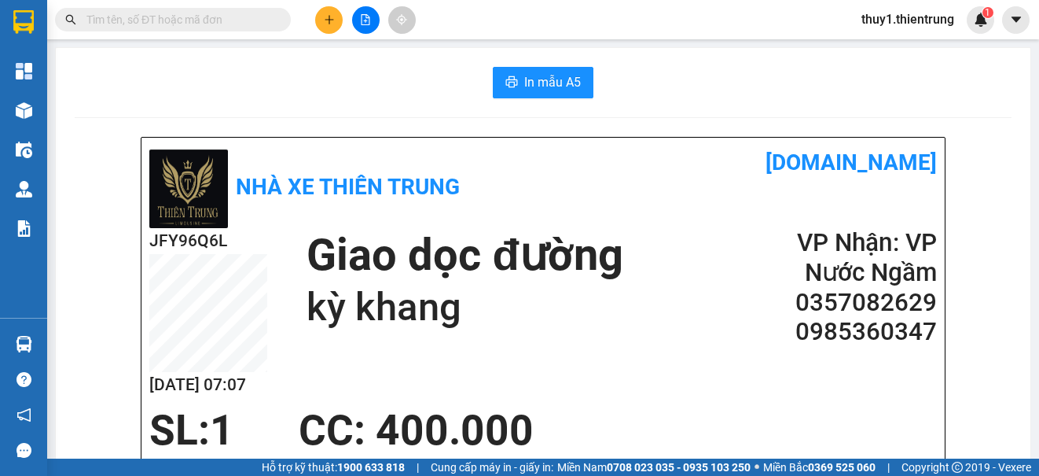
click at [711, 90] on div "In mẫu A5" at bounding box center [543, 82] width 937 height 31
drag, startPoint x: 325, startPoint y: 15, endPoint x: 341, endPoint y: 24, distance: 18.3
click at [332, 20] on icon "plus" at bounding box center [329, 19] width 11 height 11
click at [380, 60] on div "Tạo đơn hàng" at bounding box center [391, 58] width 68 height 17
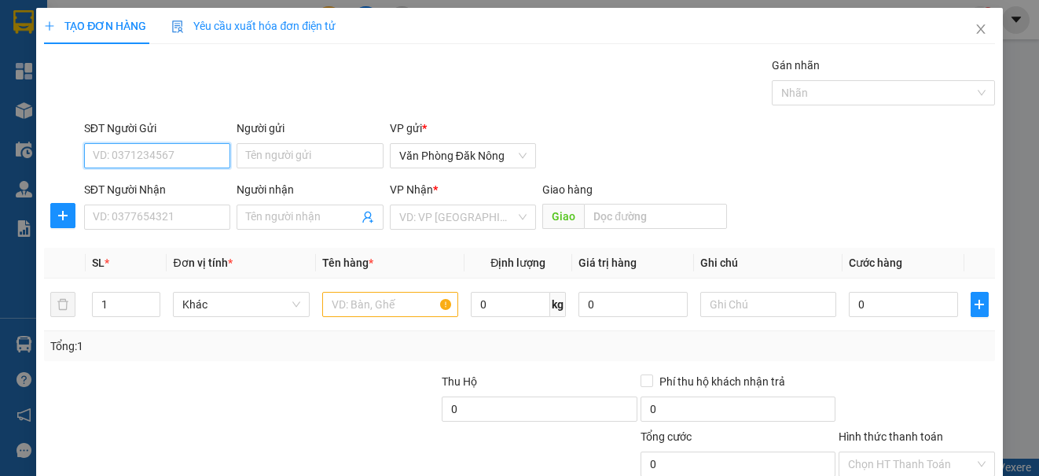
drag, startPoint x: 181, startPoint y: 156, endPoint x: 199, endPoint y: 152, distance: 18.5
click at [182, 156] on input "SĐT Người Gửi" at bounding box center [157, 155] width 146 height 25
type input "0373362994"
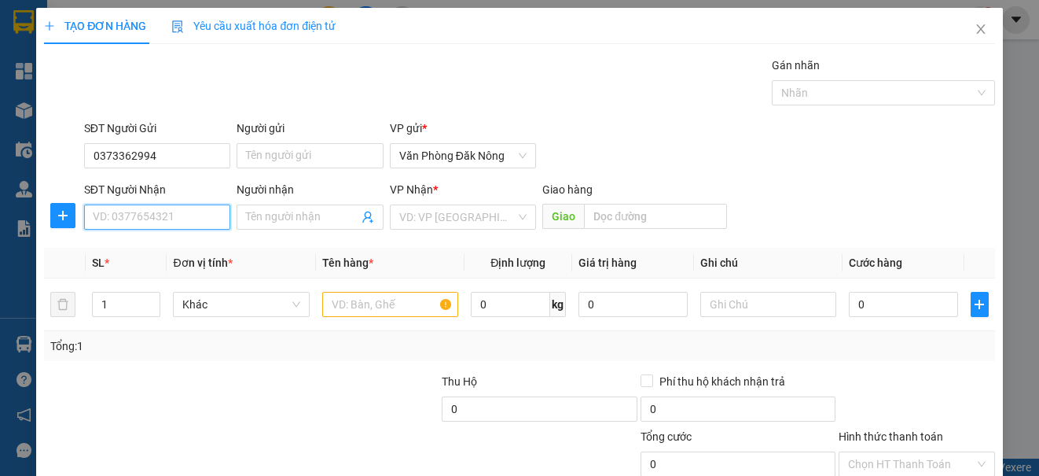
click at [145, 219] on input "SĐT Người Nhận" at bounding box center [157, 216] width 146 height 25
click at [178, 248] on div "0989327418 - chuyên" at bounding box center [156, 248] width 126 height 17
type input "0989327418"
type input "chuyên"
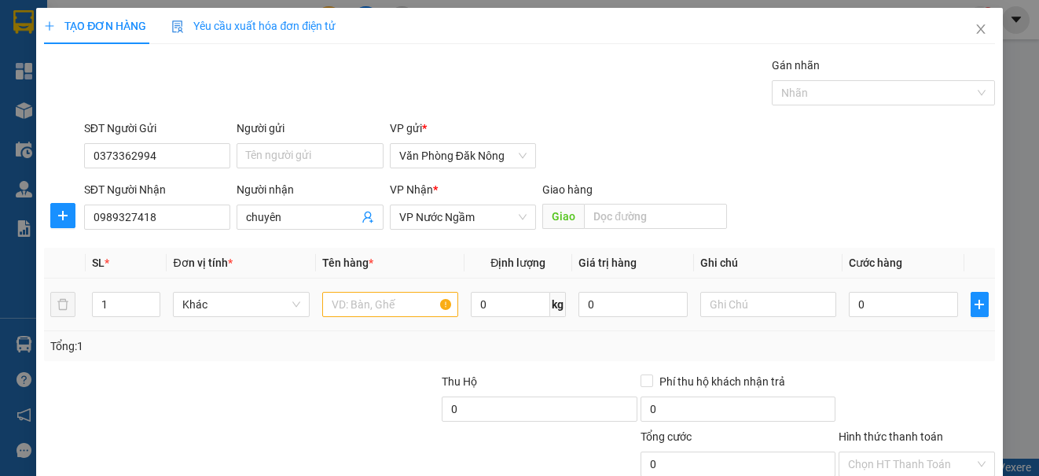
type input "400.000"
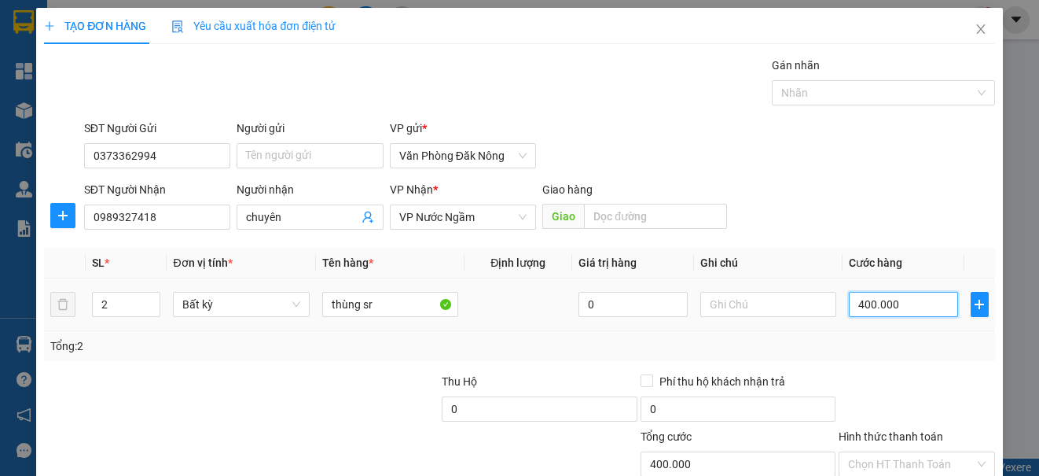
click at [900, 302] on input "400.000" at bounding box center [903, 304] width 109 height 25
type input "5"
type input "50"
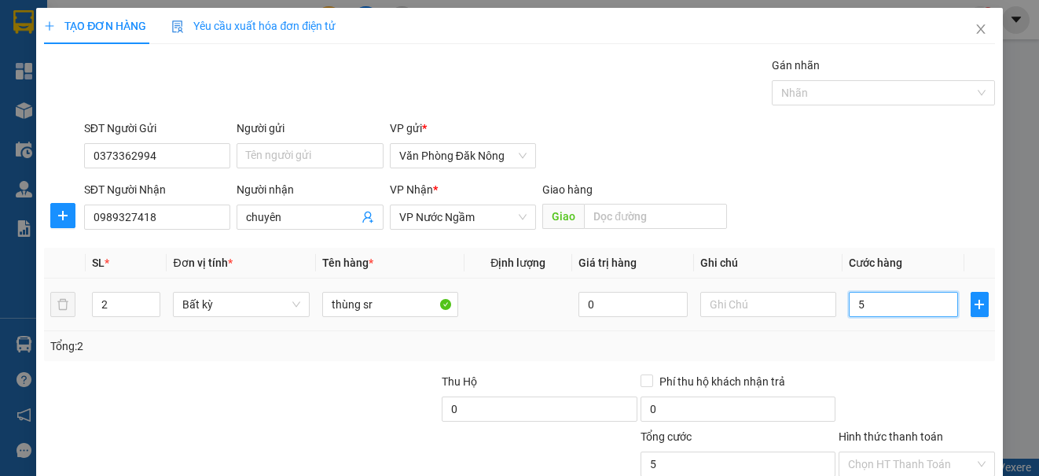
type input "50"
type input "500"
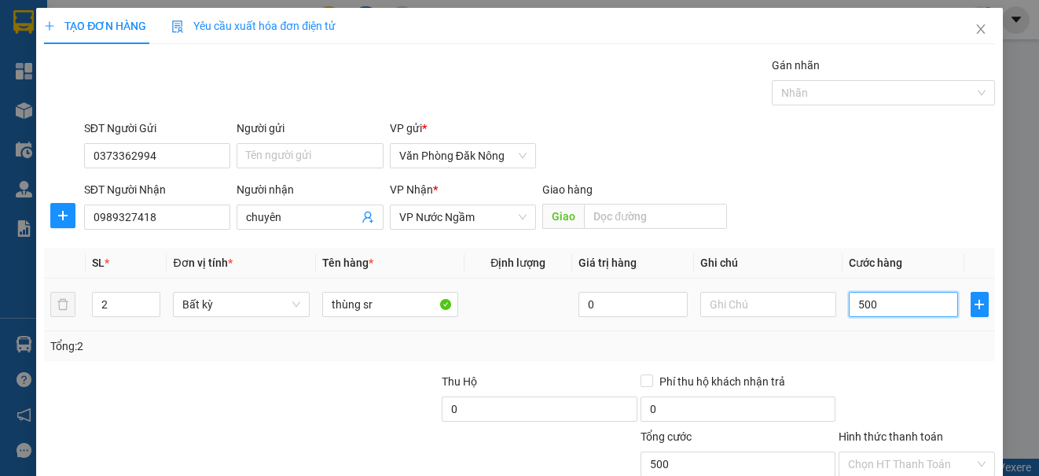
type input "5.000"
type input "50.000"
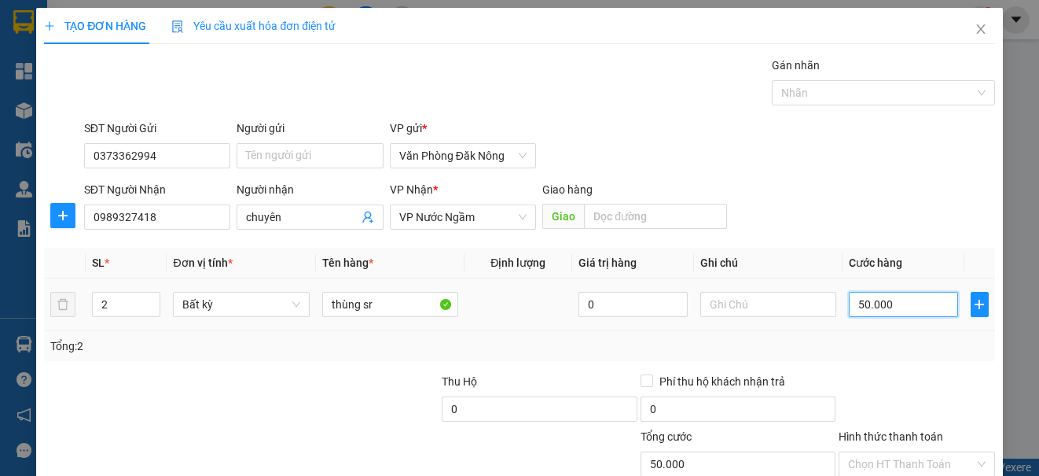
type input "500.000"
click at [877, 393] on div at bounding box center [916, 400] width 159 height 55
click at [910, 452] on input "Hình thức thanh toán" at bounding box center [911, 464] width 126 height 24
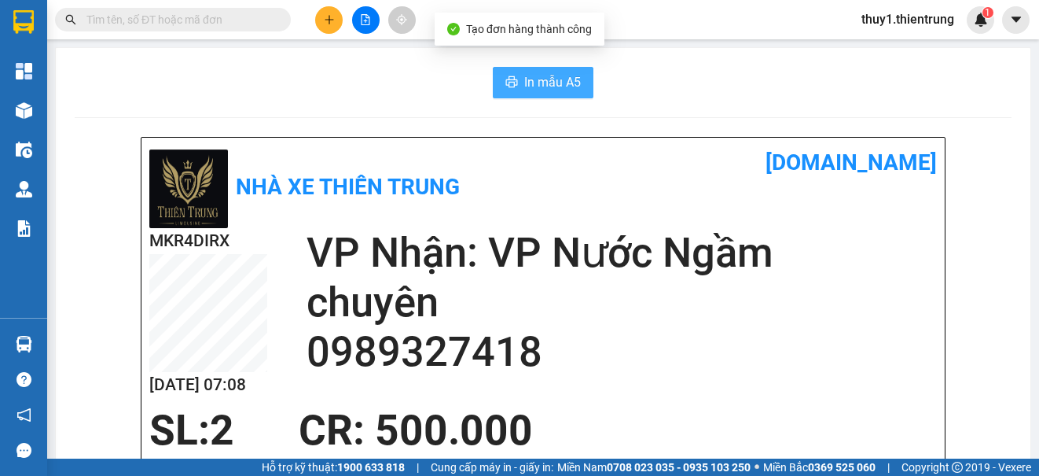
drag, startPoint x: 549, startPoint y: 82, endPoint x: 833, endPoint y: 173, distance: 298.8
click at [550, 83] on span "In mẫu A5" at bounding box center [552, 82] width 57 height 20
click at [725, 230] on h2 "VP Nhận: VP Nước Ngầm" at bounding box center [622, 253] width 630 height 50
click at [836, 218] on div "Nhà xe Thiên Trung vexere.com" at bounding box center [543, 186] width 788 height 83
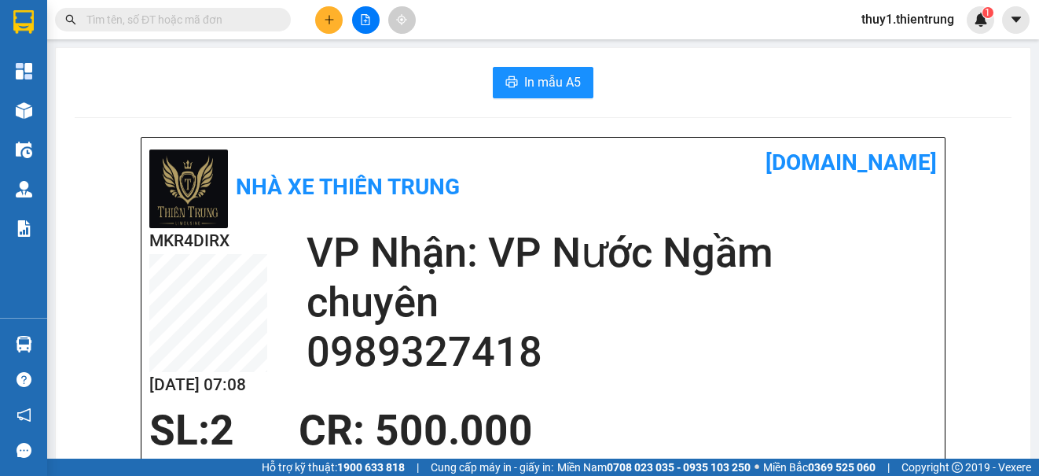
click at [785, 79] on div "In mẫu A5" at bounding box center [543, 82] width 937 height 31
drag, startPoint x: 634, startPoint y: 305, endPoint x: 685, endPoint y: 294, distance: 52.3
click at [662, 296] on h2 "chuyên" at bounding box center [622, 302] width 630 height 50
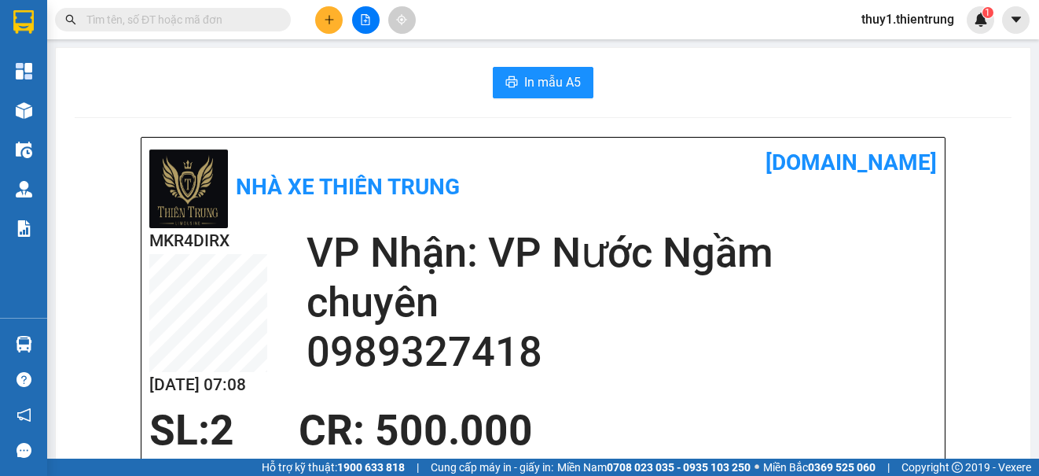
click at [403, 68] on div "In mẫu A5" at bounding box center [543, 82] width 937 height 31
click at [451, 209] on div "Nhà xe Thiên Trung" at bounding box center [304, 186] width 311 height 83
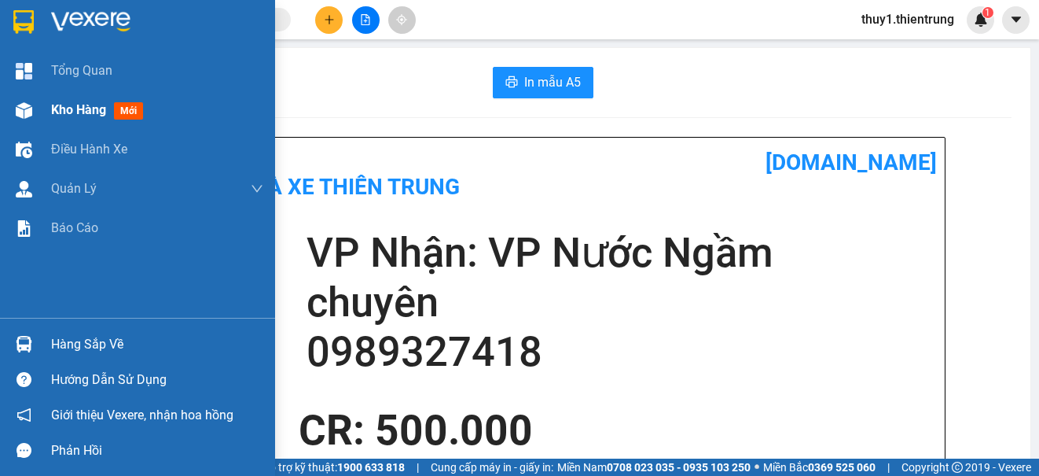
click at [24, 102] on img at bounding box center [24, 110] width 17 height 17
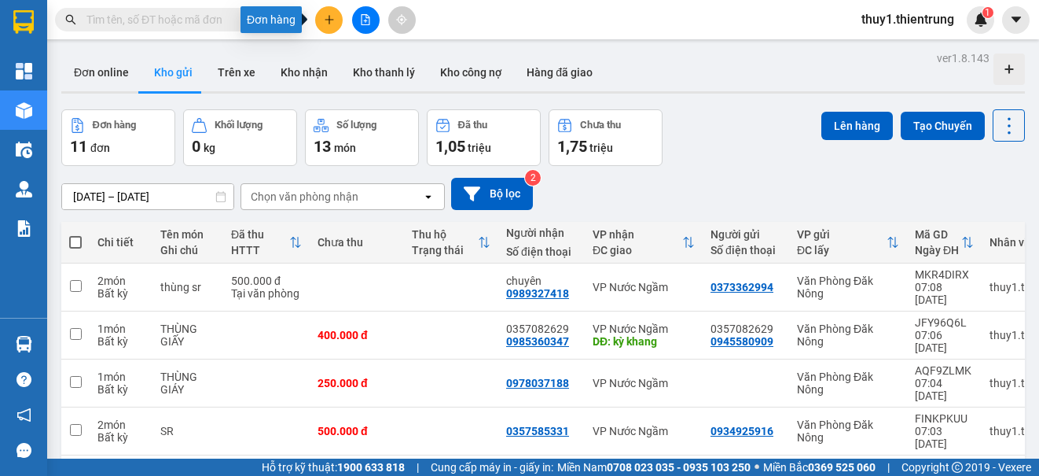
click at [331, 24] on icon "plus" at bounding box center [329, 19] width 11 height 11
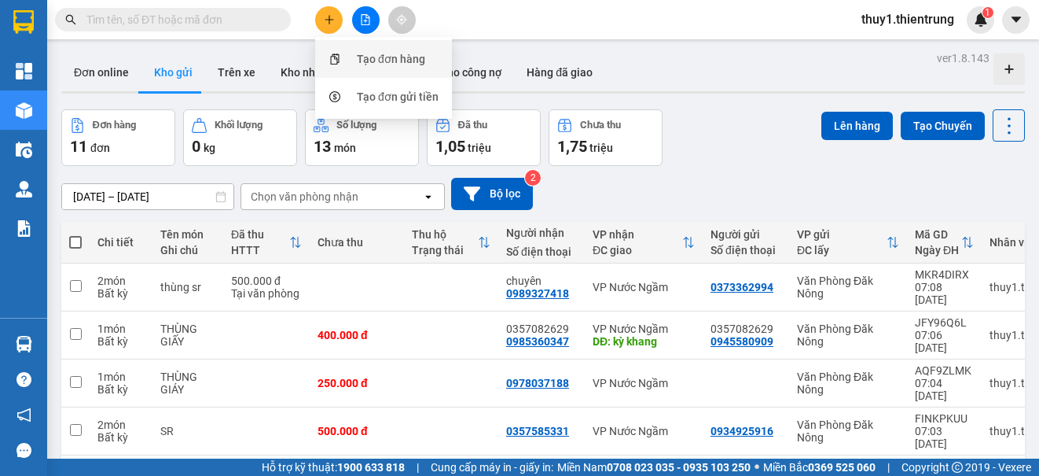
click at [339, 55] on icon "snippets" at bounding box center [334, 58] width 9 height 11
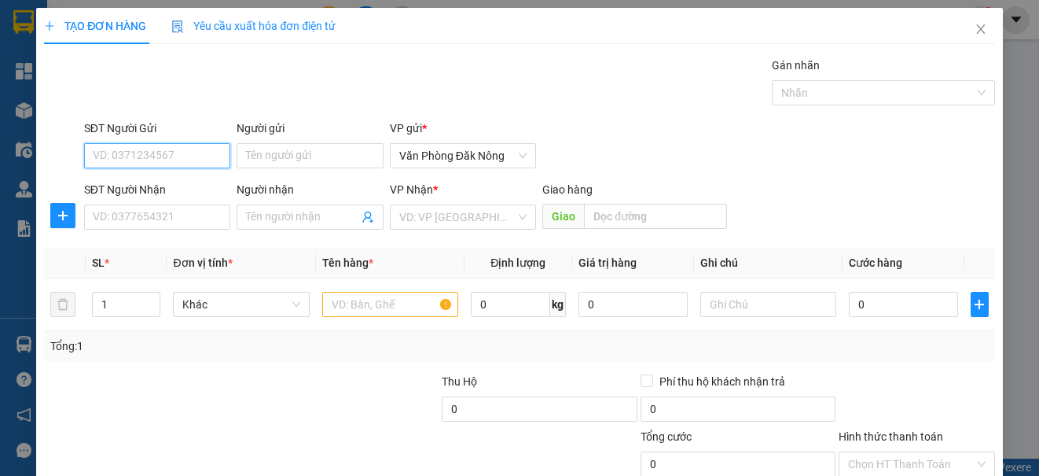
drag, startPoint x: 224, startPoint y: 149, endPoint x: 231, endPoint y: 145, distance: 8.5
click at [222, 149] on input "SĐT Người Gửi" at bounding box center [157, 155] width 146 height 25
click at [143, 186] on div "0849784784" at bounding box center [156, 186] width 126 height 17
type input "0849784784"
type input "0986758862"
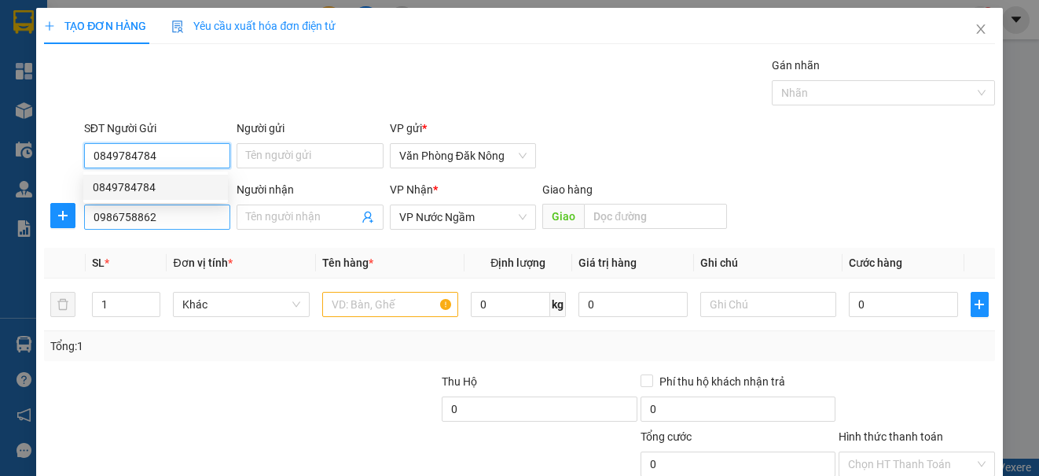
type input "0849784784"
type input "300.000"
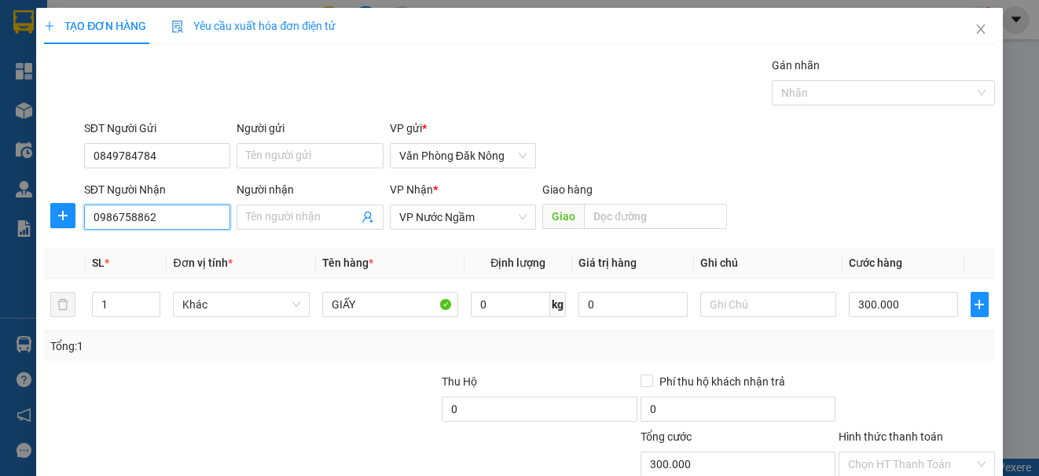
click at [156, 223] on input "0986758862" at bounding box center [157, 216] width 146 height 25
click at [144, 250] on div "0986758862" at bounding box center [156, 248] width 126 height 17
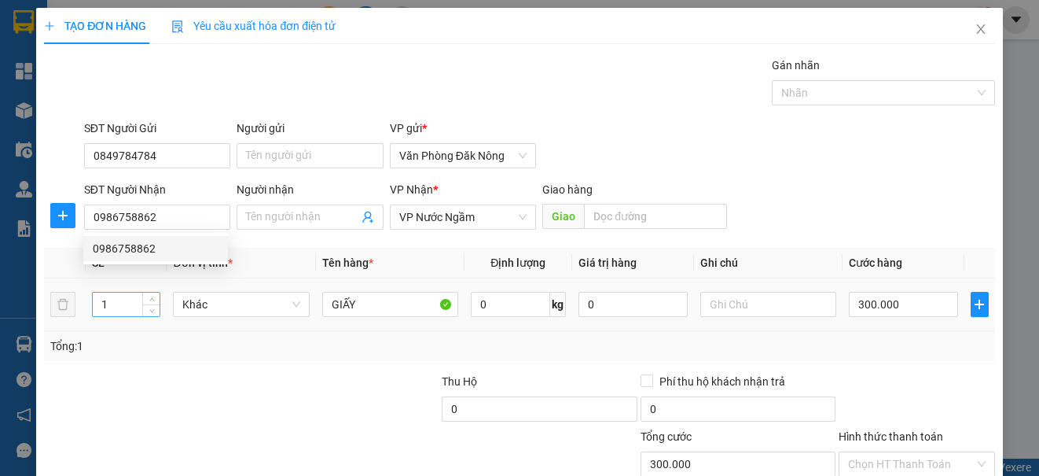
click at [119, 303] on input "1" at bounding box center [126, 304] width 67 height 24
type input "2"
click at [287, 374] on div at bounding box center [340, 400] width 199 height 55
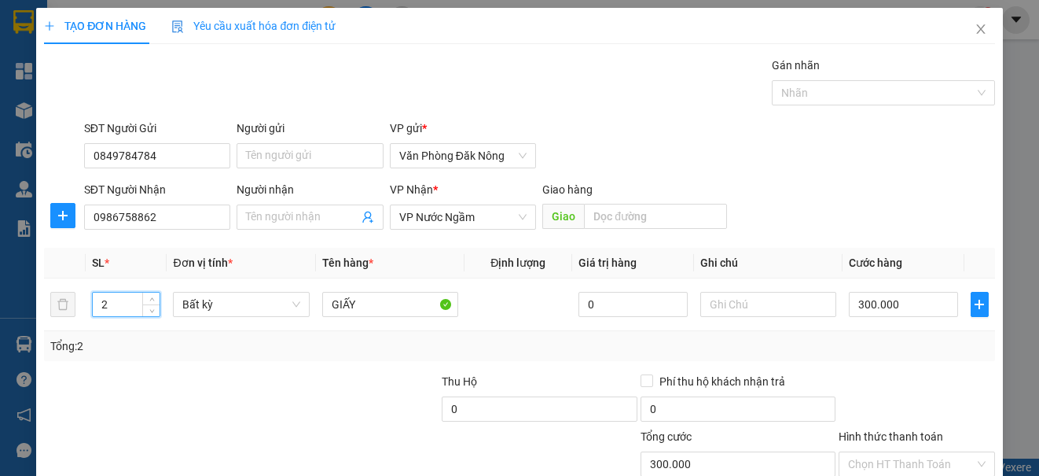
type input "0"
click at [891, 298] on input "0" at bounding box center [903, 304] width 109 height 25
type input "6"
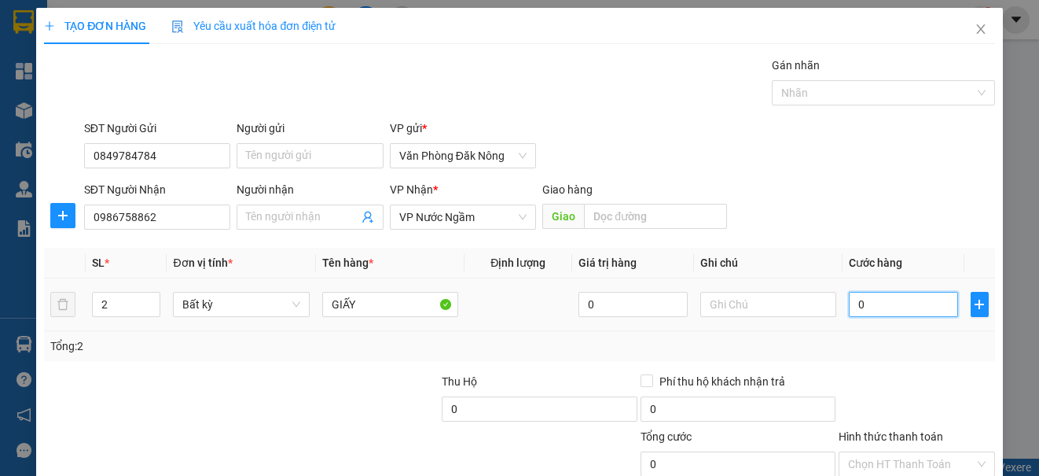
type input "6"
type input "60"
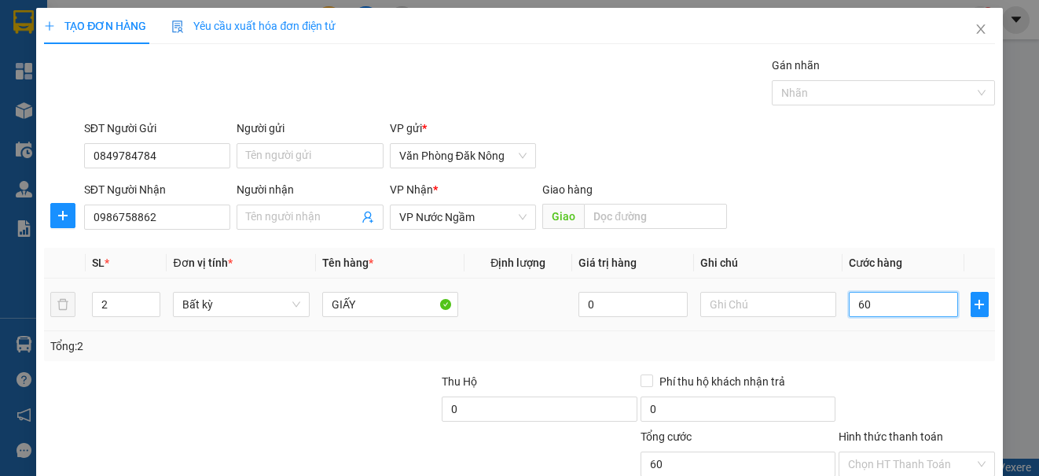
type input "600"
type input "6.000"
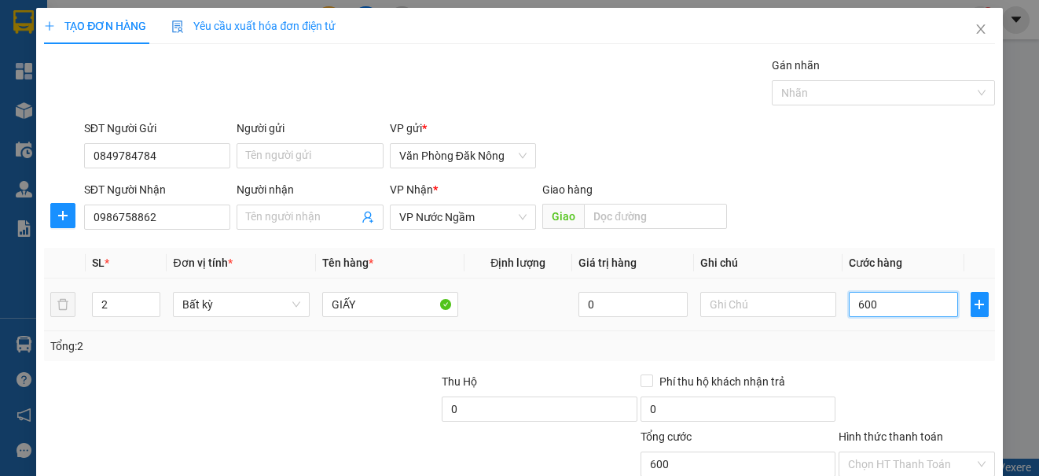
type input "6.000"
type input "60.000"
type input "600.000"
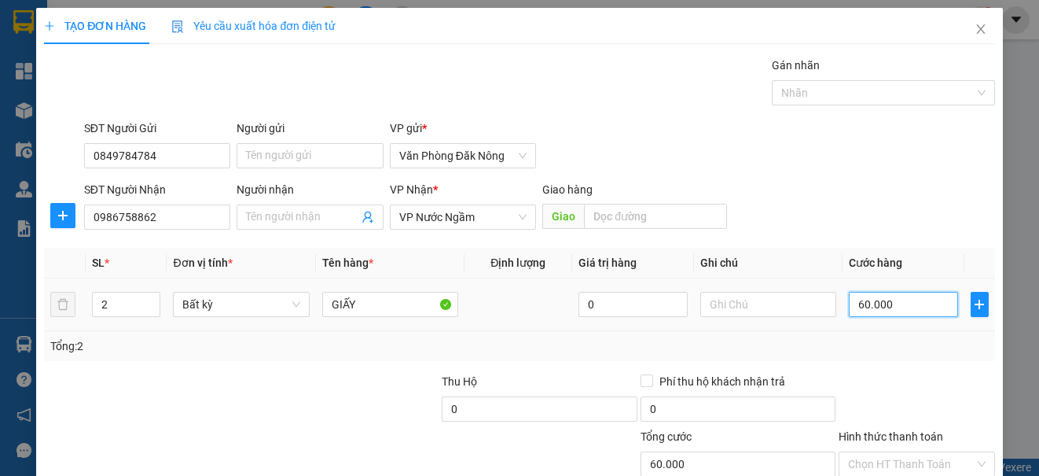
type input "600.000"
click at [857, 366] on div "Transit Pickup Surcharge Ids Transit Deliver Surcharge Ids Transit Deliver Surc…" at bounding box center [519, 304] width 950 height 494
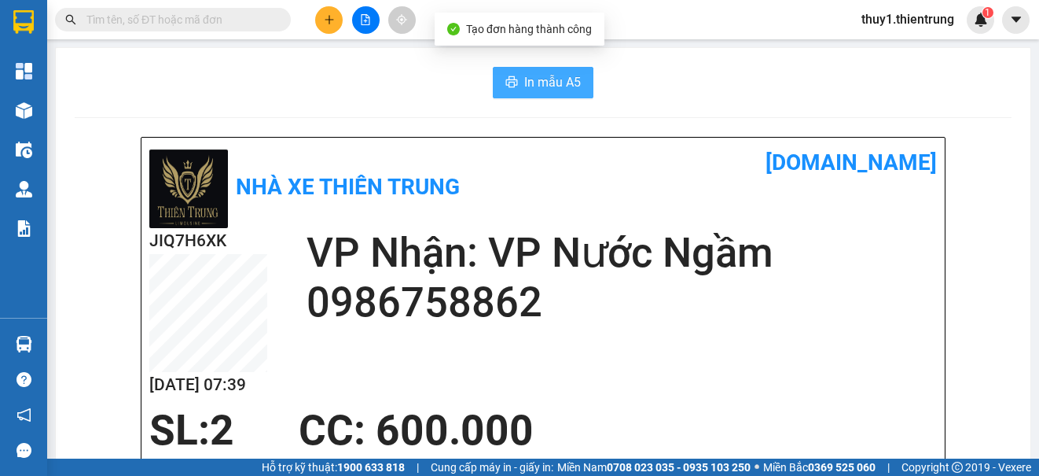
drag, startPoint x: 505, startPoint y: 82, endPoint x: 693, endPoint y: 173, distance: 209.5
click at [512, 88] on button "In mẫu A5" at bounding box center [543, 82] width 101 height 31
click at [216, 11] on input "text" at bounding box center [179, 19] width 186 height 17
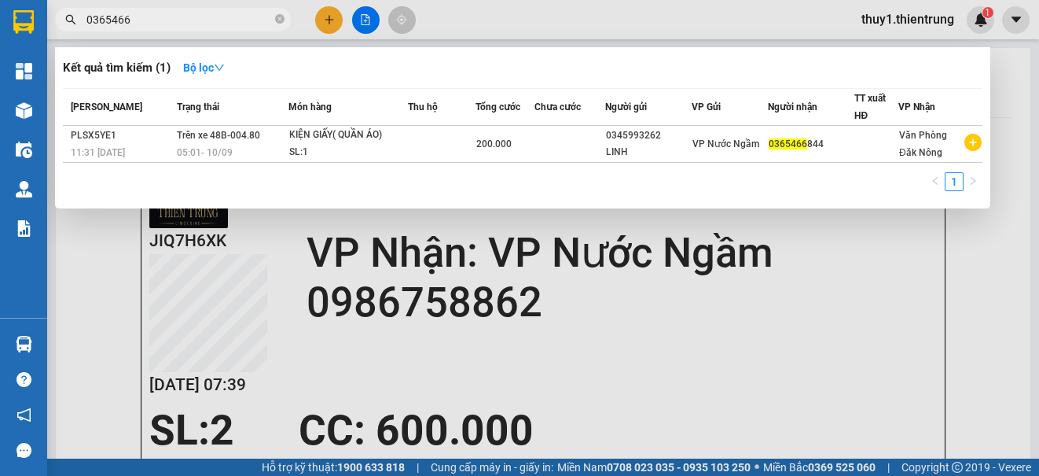
type input "0365466"
drag, startPoint x: 542, startPoint y: 383, endPoint x: 293, endPoint y: 307, distance: 259.6
click at [528, 378] on div at bounding box center [519, 238] width 1039 height 476
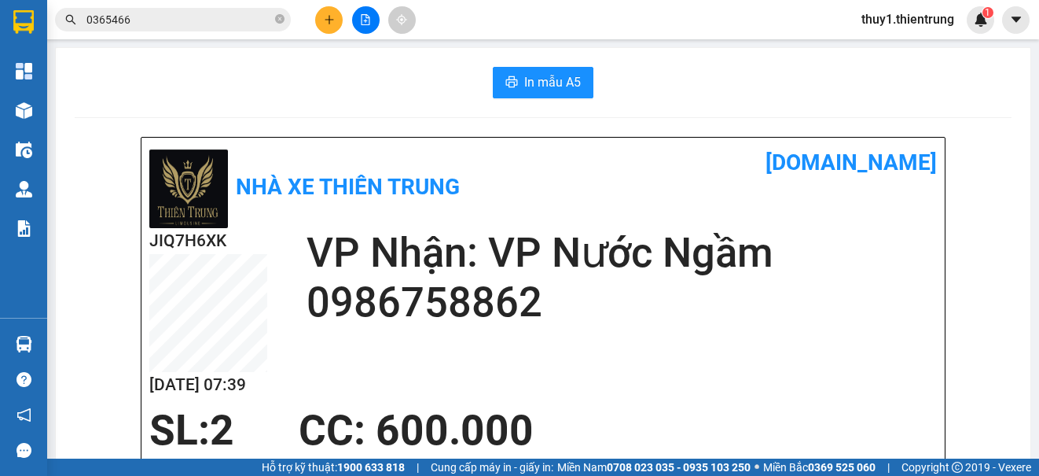
drag, startPoint x: 482, startPoint y: 349, endPoint x: 622, endPoint y: 359, distance: 140.3
click at [485, 352] on div "JIQ7H6XK 12/09 07:39 VP Nhận: VP Nước Ngầm 0986758862" at bounding box center [543, 317] width 788 height 178
drag, startPoint x: 642, startPoint y: 362, endPoint x: 618, endPoint y: 358, distance: 24.7
click at [643, 360] on div "JIQ7H6XK 12/09 07:39 VP Nhận: VP Nước Ngầm 0986758862" at bounding box center [543, 317] width 788 height 178
drag, startPoint x: 282, startPoint y: 105, endPoint x: 300, endPoint y: 75, distance: 34.5
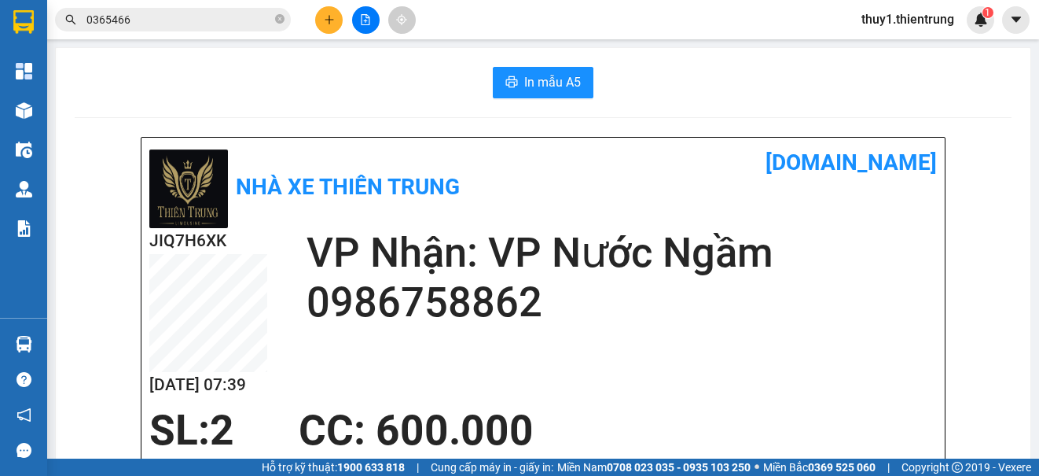
drag, startPoint x: 325, startPoint y: 23, endPoint x: 355, endPoint y: 42, distance: 35.1
click at [326, 23] on icon "plus" at bounding box center [329, 19] width 11 height 11
click at [355, 64] on div "Tạo đơn hàng" at bounding box center [384, 59] width 118 height 30
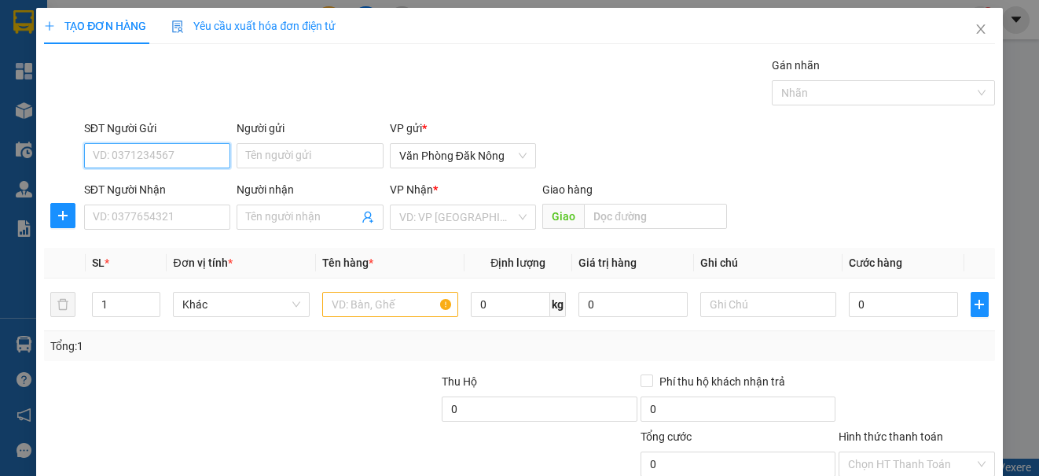
click at [157, 161] on input "SĐT Người Gửi" at bounding box center [157, 155] width 146 height 25
type input "0941856355"
click at [142, 184] on div "0941856355" at bounding box center [156, 186] width 126 height 17
type input "0972369304"
type input "THANH HÓA"
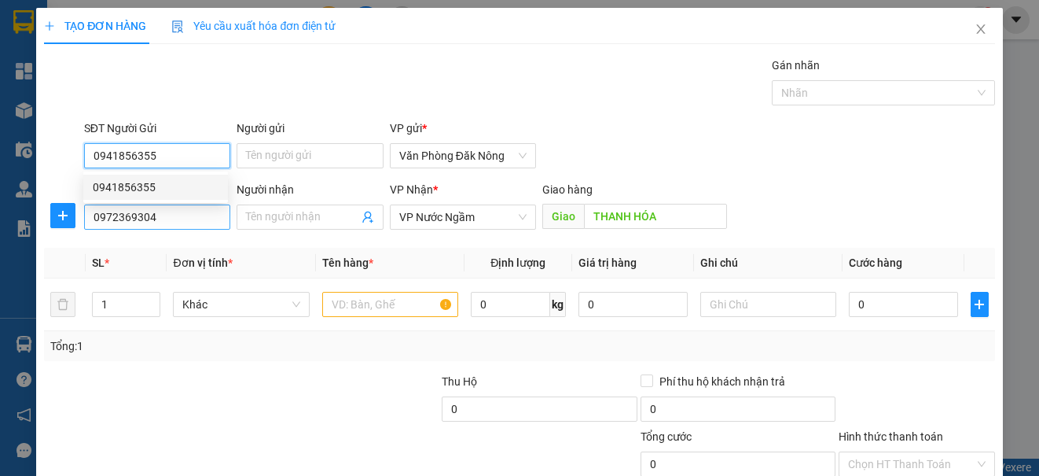
type input "0941856355"
click at [173, 220] on input "0972369304" at bounding box center [157, 216] width 146 height 25
type input "200.000"
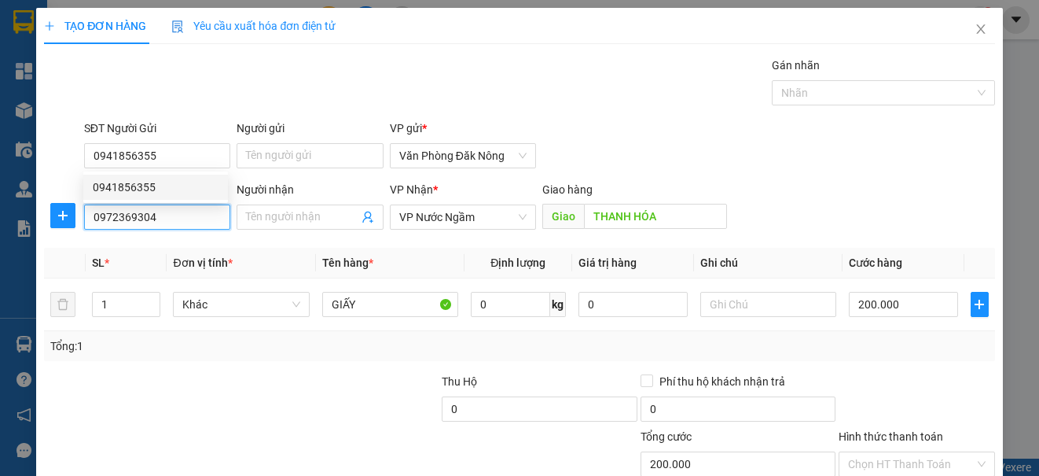
click at [173, 220] on input "0972369304" at bounding box center [157, 216] width 146 height 25
type input "0984036702"
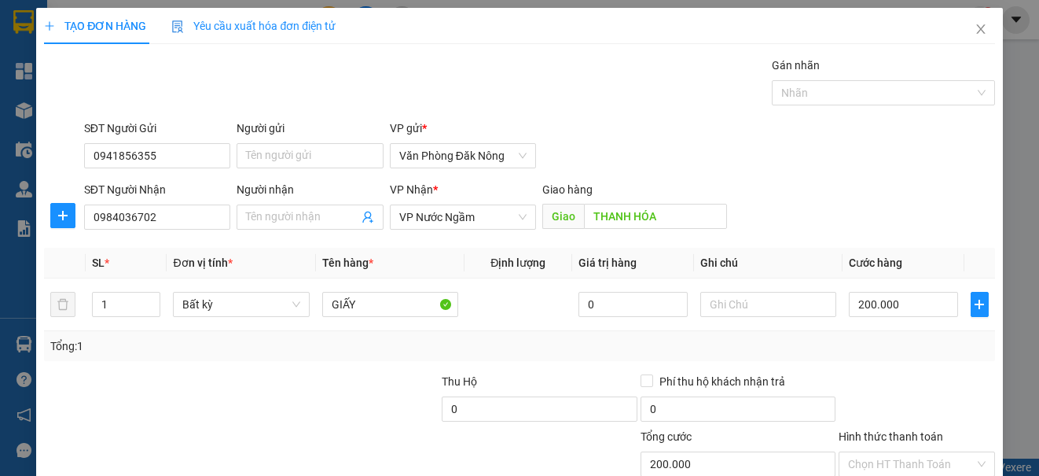
click at [305, 413] on div at bounding box center [340, 400] width 199 height 55
click at [658, 221] on input "THANH HÓA" at bounding box center [655, 216] width 143 height 25
click at [396, 393] on div at bounding box center [340, 400] width 199 height 55
click at [360, 303] on input "GIẤY" at bounding box center [390, 304] width 136 height 25
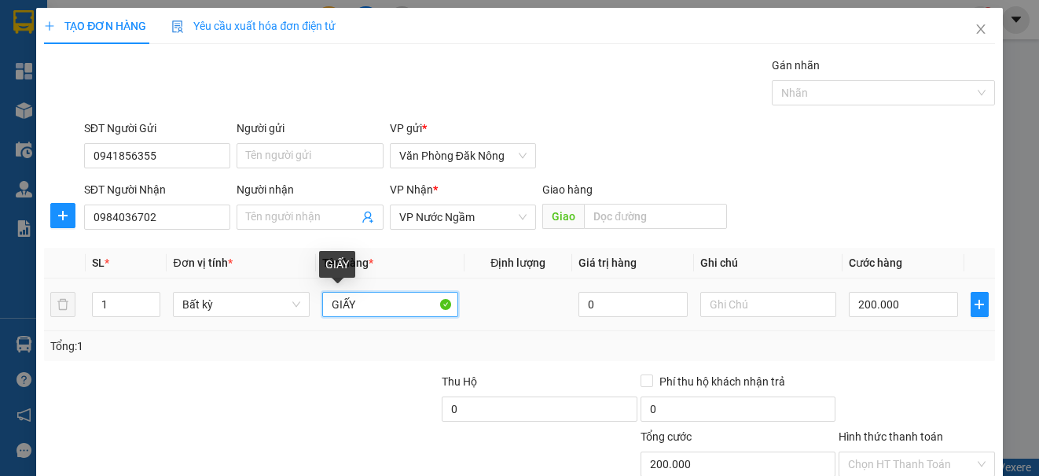
click at [372, 307] on input "GIẤY" at bounding box center [390, 304] width 136 height 25
click at [373, 307] on input "GIẤY" at bounding box center [390, 304] width 136 height 25
type input "XỐP"
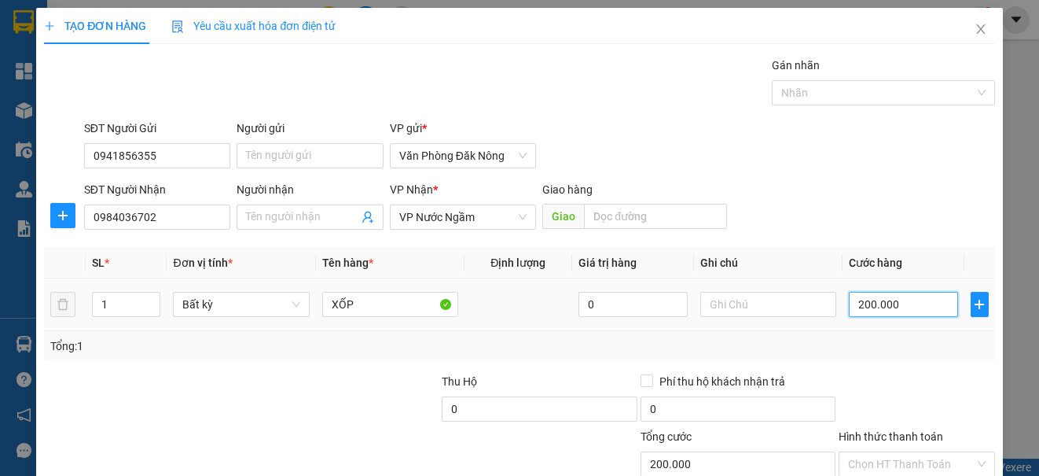
click at [929, 311] on input "200.000" at bounding box center [903, 304] width 109 height 25
type input "2"
type input "25"
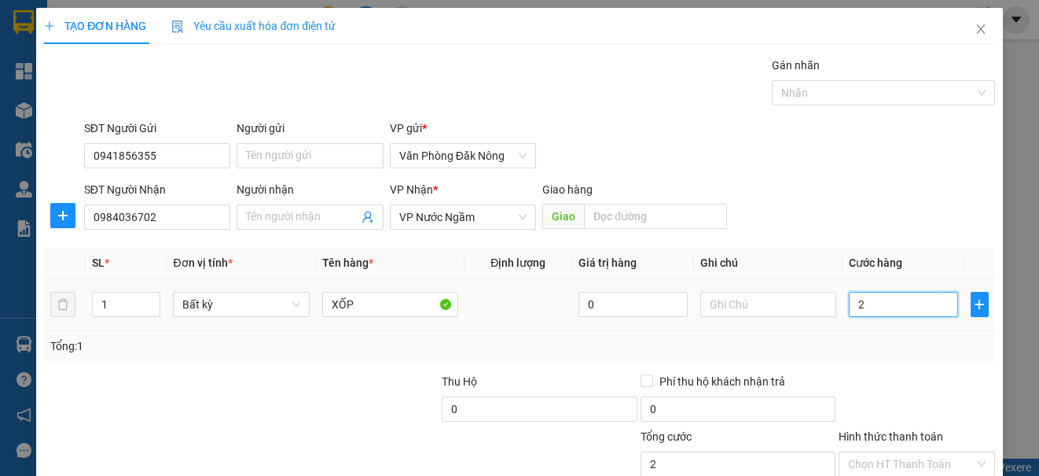
type input "25"
type input "250"
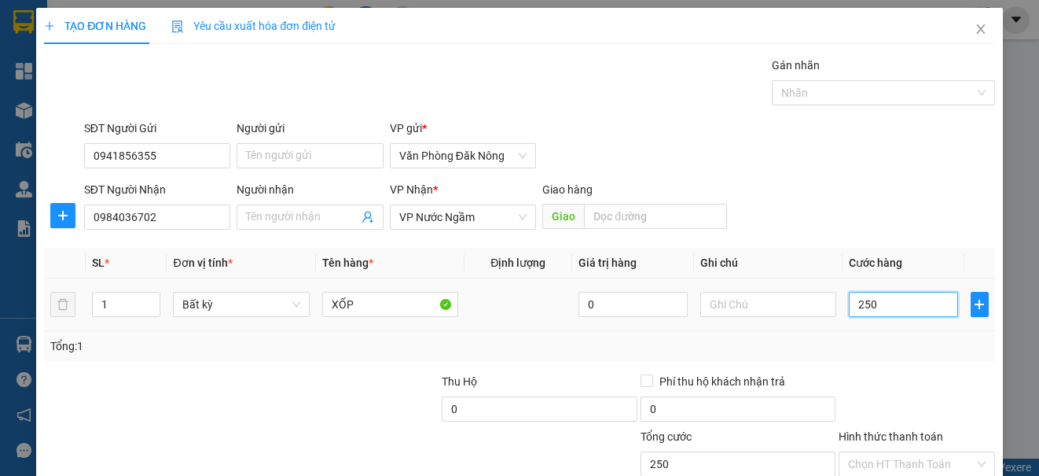
type input "2.500"
type input "25.000"
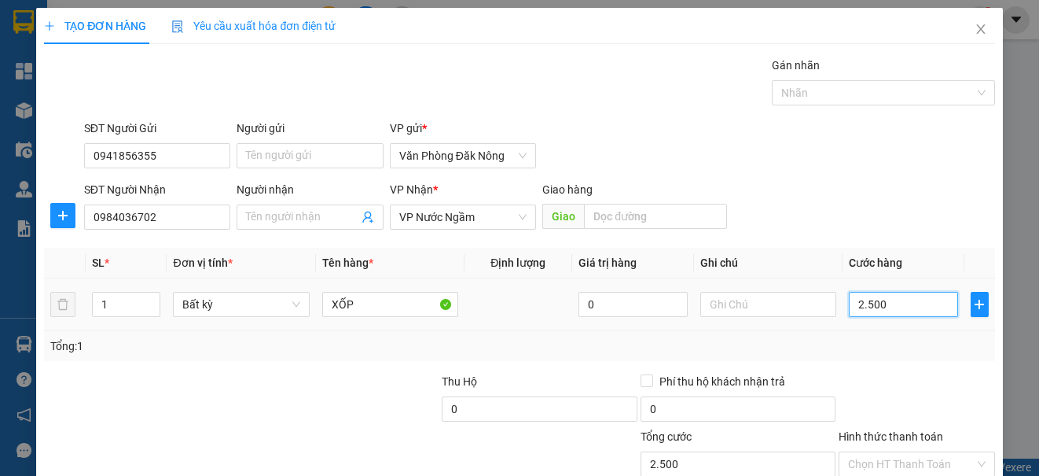
type input "25.000"
type input "250.000"
click at [920, 344] on div "Tổng: 1" at bounding box center [519, 345] width 938 height 17
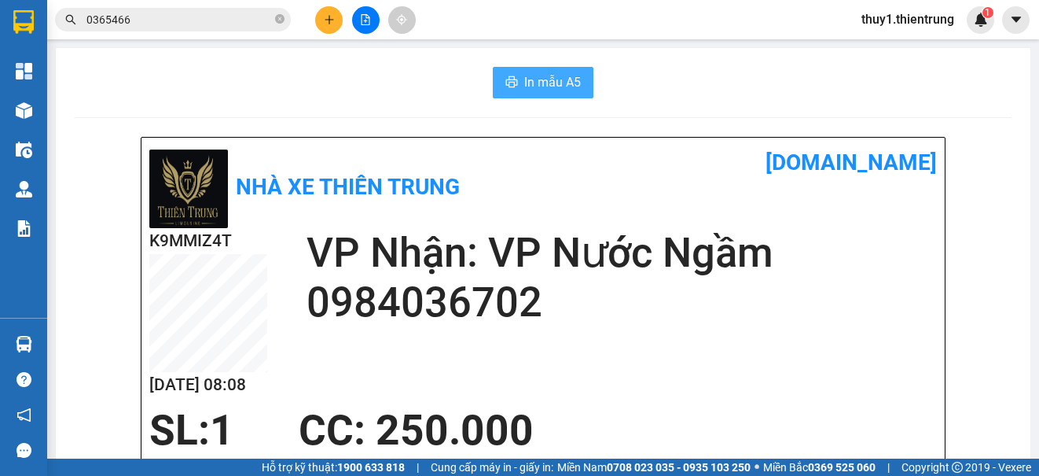
click at [538, 94] on button "In mẫu A5" at bounding box center [543, 82] width 101 height 31
click at [557, 202] on div "Nhà xe Thiên Trung vexere.com" at bounding box center [543, 186] width 788 height 83
drag, startPoint x: 531, startPoint y: 209, endPoint x: 330, endPoint y: 140, distance: 212.1
click at [443, 175] on div "Nhà xe Thiên Trung" at bounding box center [346, 186] width 394 height 83
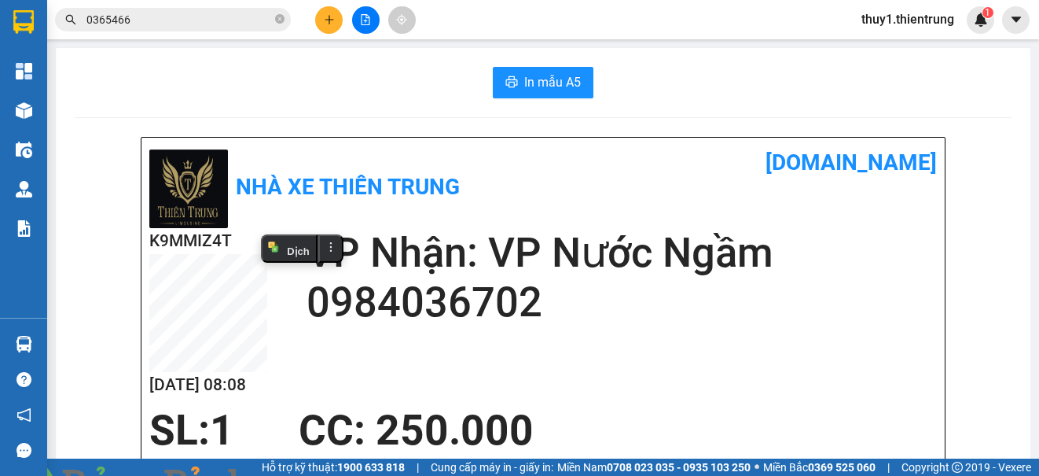
drag, startPoint x: 181, startPoint y: 97, endPoint x: 141, endPoint y: 84, distance: 42.3
click at [180, 97] on div "In mẫu A5" at bounding box center [543, 82] width 937 height 31
drag, startPoint x: 323, startPoint y: 24, endPoint x: 336, endPoint y: 29, distance: 14.2
click at [326, 26] on button at bounding box center [329, 20] width 28 height 28
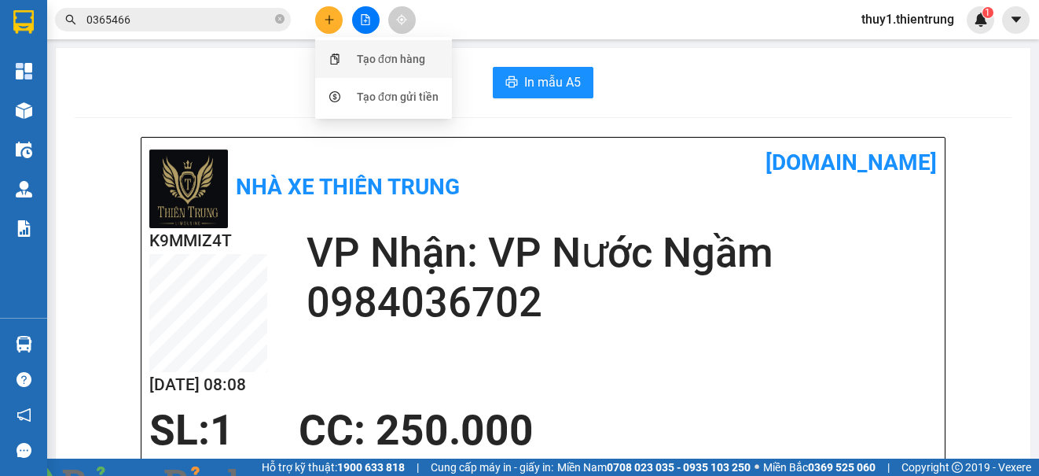
click at [377, 64] on div "Tạo đơn hàng" at bounding box center [391, 58] width 68 height 17
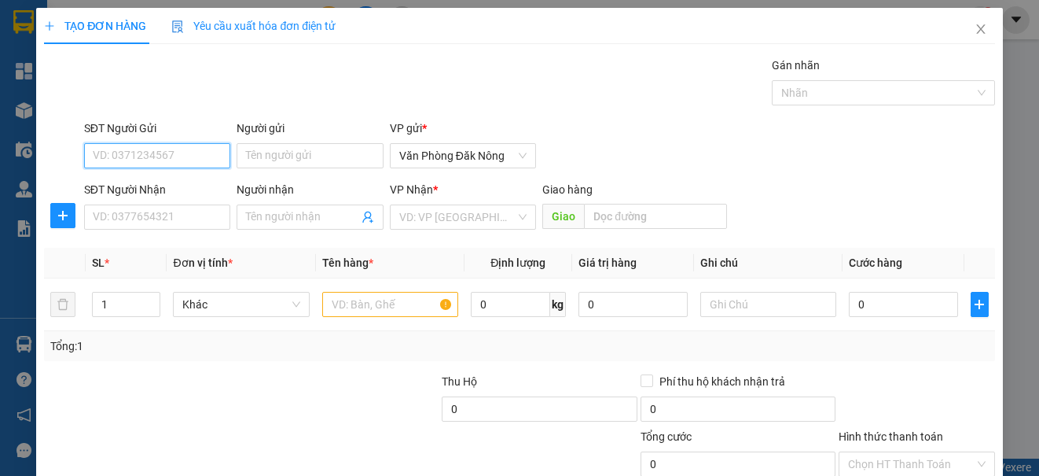
drag, startPoint x: 165, startPoint y: 156, endPoint x: 219, endPoint y: 153, distance: 53.6
click at [177, 155] on input "SĐT Người Gửi" at bounding box center [157, 155] width 146 height 25
type input "0912970991"
drag, startPoint x: 142, startPoint y: 188, endPoint x: 148, endPoint y: 202, distance: 15.2
click at [142, 190] on div "0912970991" at bounding box center [156, 186] width 126 height 17
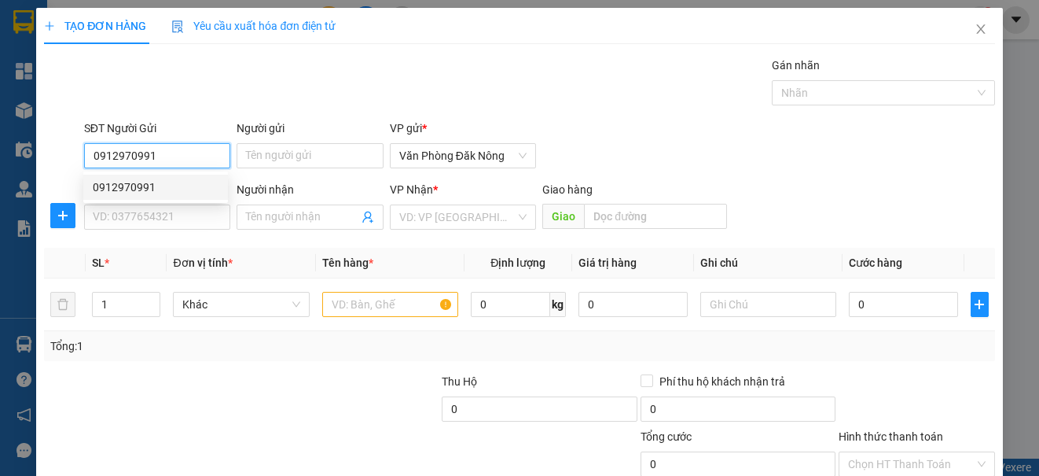
type input "0967459160"
type input "0912970991"
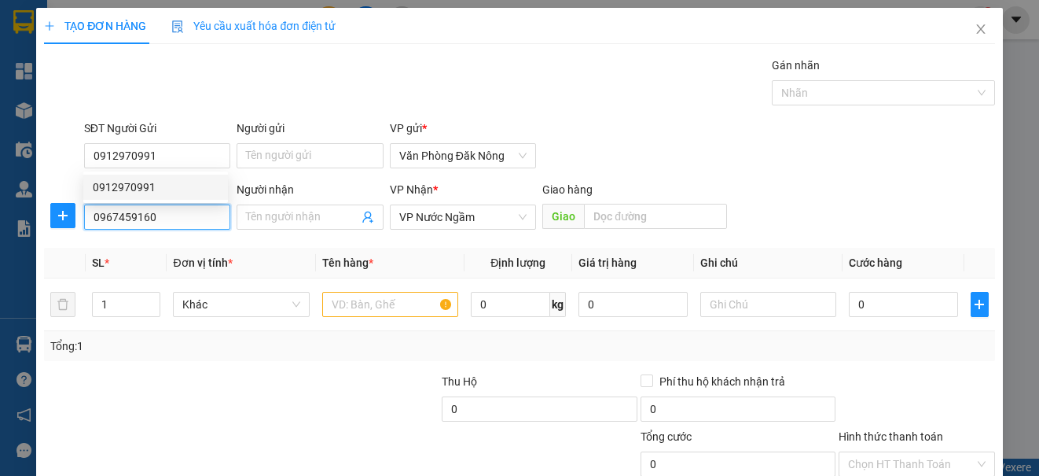
click at [154, 221] on input "0967459160" at bounding box center [157, 216] width 146 height 25
type input "200.000"
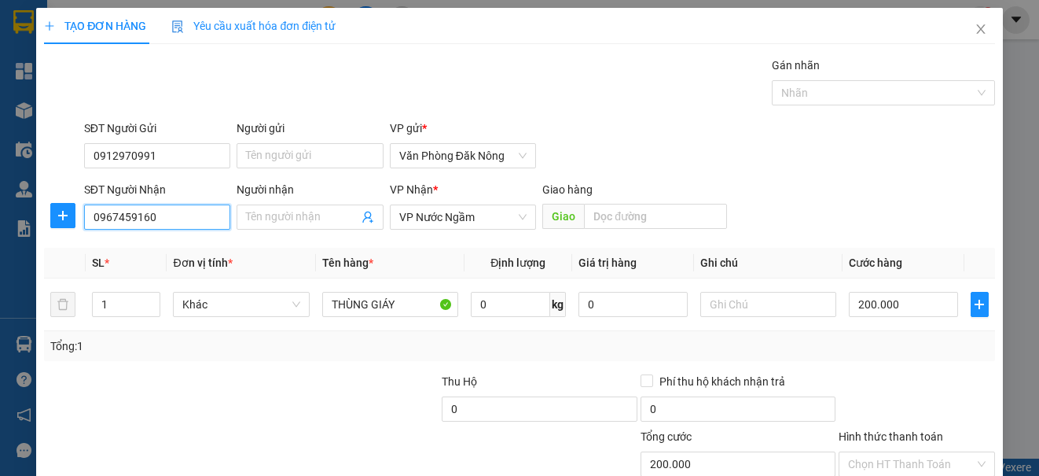
click at [154, 221] on input "0967459160" at bounding box center [157, 216] width 146 height 25
click at [128, 252] on div "0967459160" at bounding box center [156, 248] width 126 height 17
click at [244, 369] on div "Transit Pickup Surcharge Ids Transit Deliver Surcharge Ids Transit Deliver Surc…" at bounding box center [519, 304] width 950 height 494
click at [313, 384] on div at bounding box center [340, 400] width 199 height 55
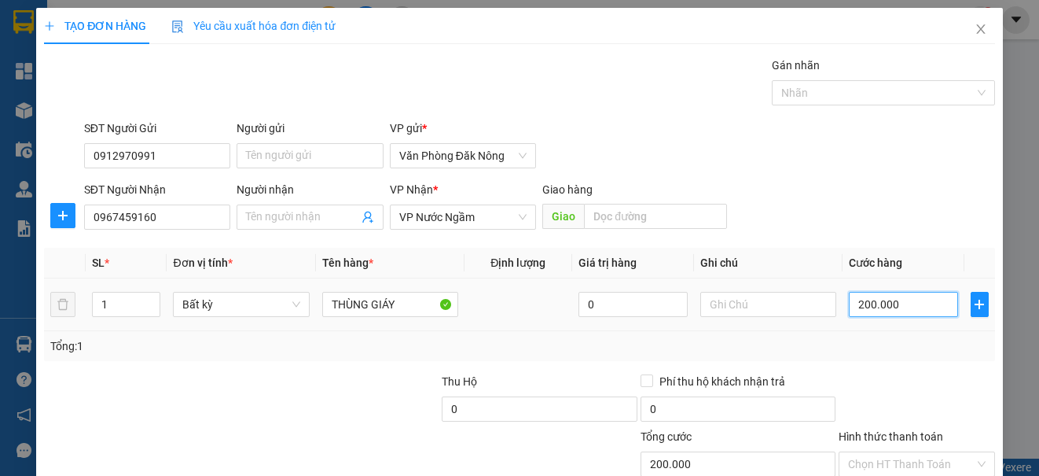
click at [900, 313] on input "200.000" at bounding box center [903, 304] width 109 height 25
type input "2"
type input "25"
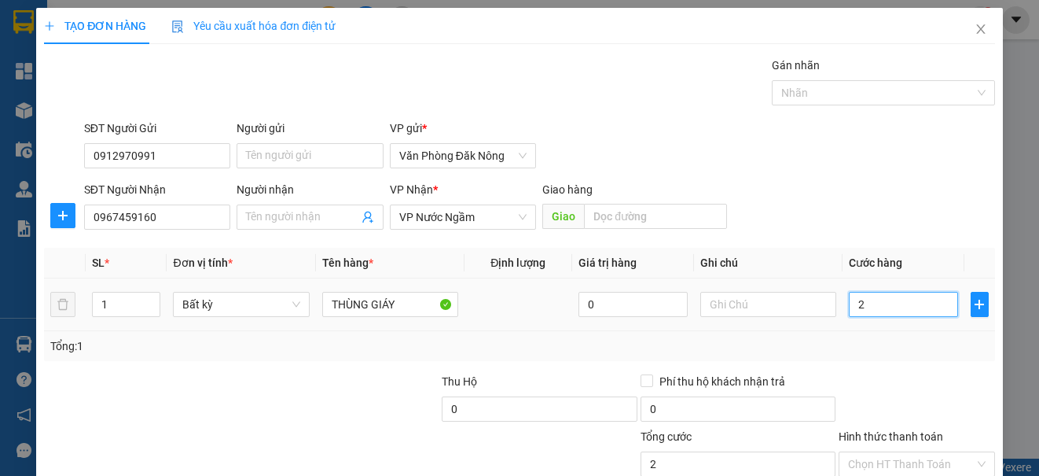
type input "25"
type input "250"
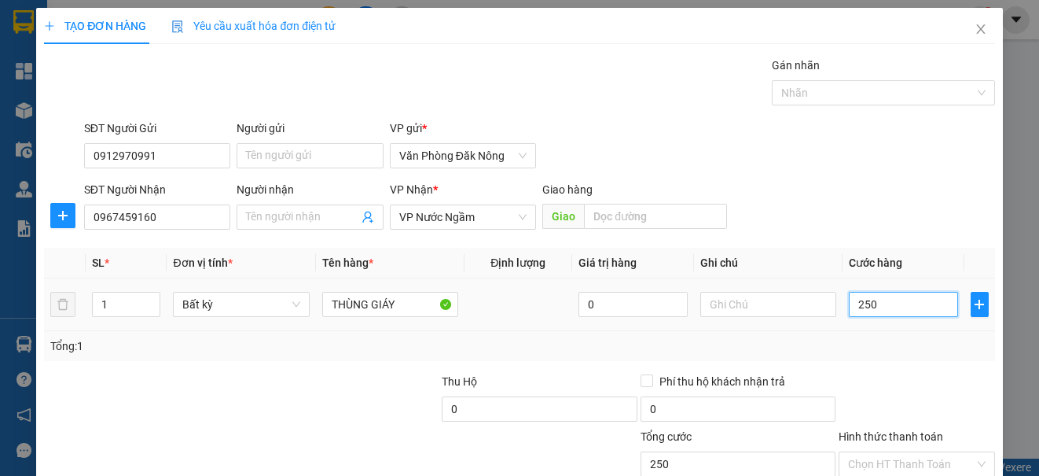
type input "2.500"
type input "25.000"
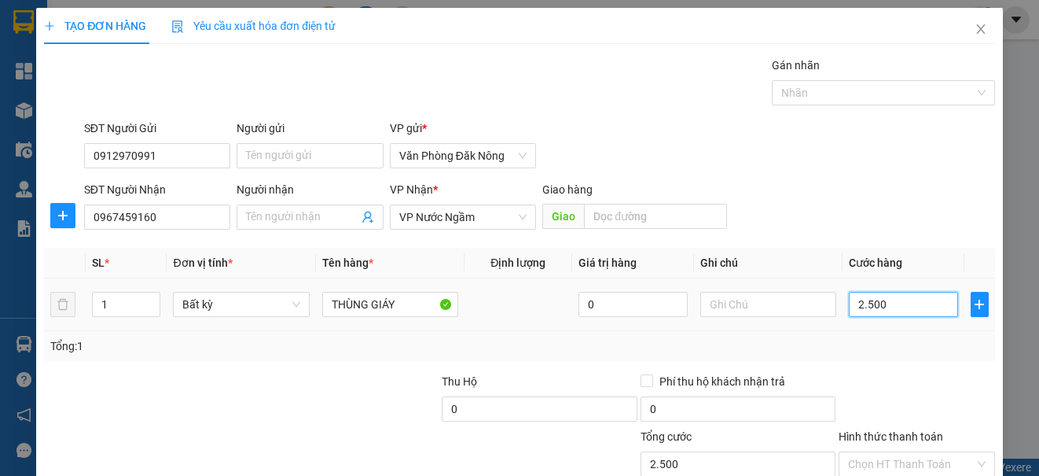
type input "25.000"
type input "250.000"
type input "2.500.000"
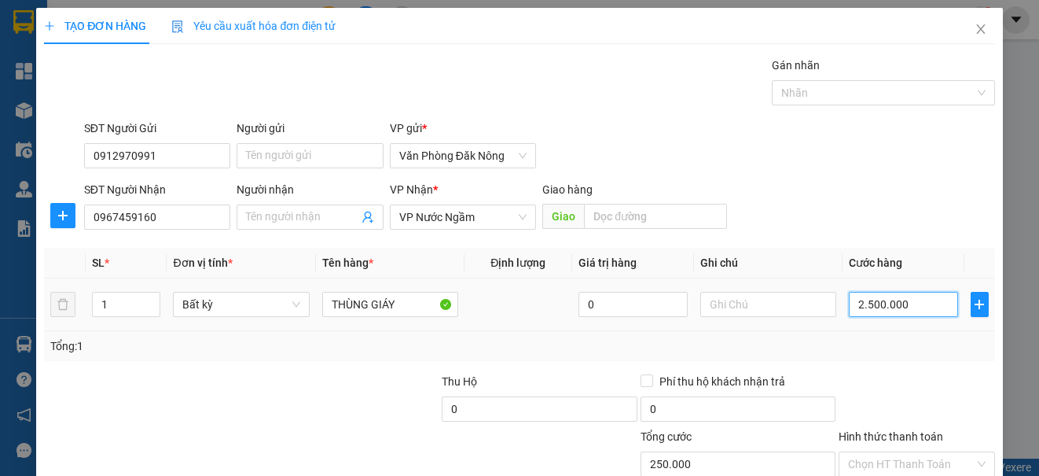
type input "2.500.000"
type input "250.000"
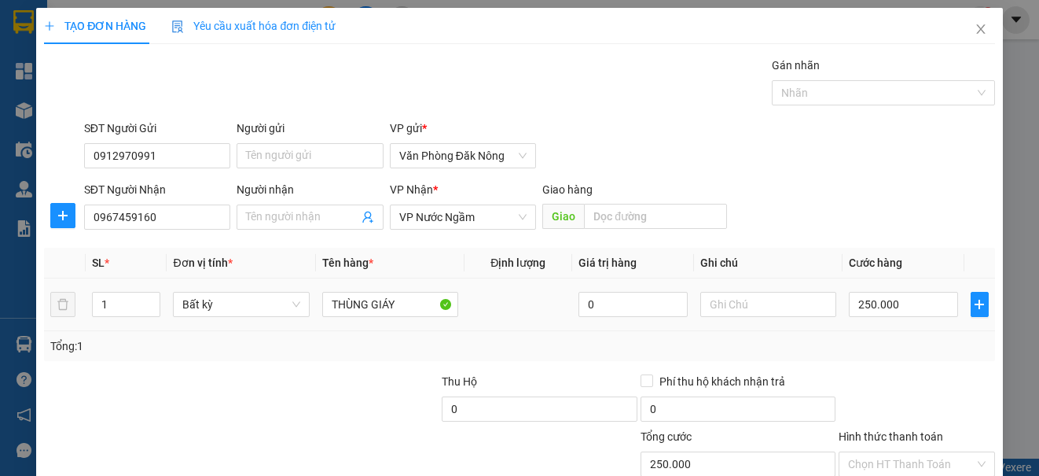
drag, startPoint x: 853, startPoint y: 348, endPoint x: 883, endPoint y: 367, distance: 35.3
click at [862, 348] on div "Tổng: 1" at bounding box center [519, 345] width 938 height 17
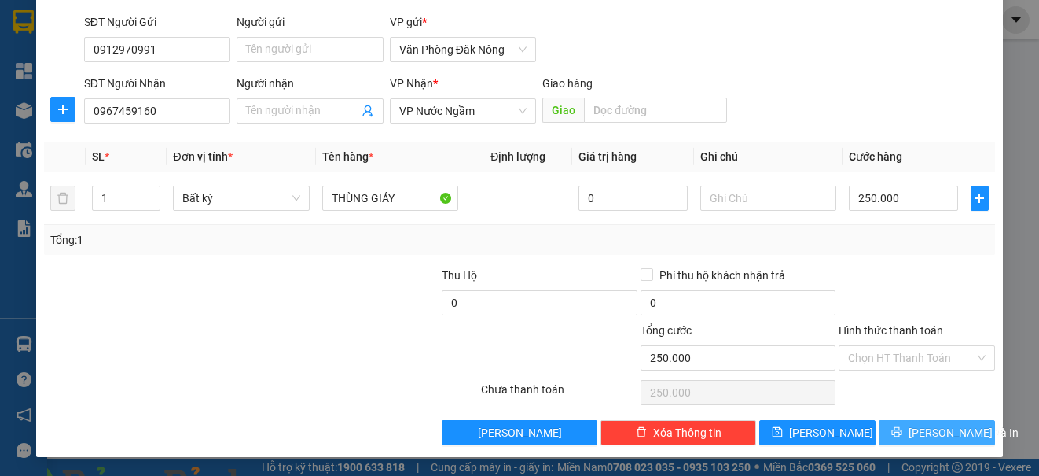
click at [902, 436] on icon "printer" at bounding box center [896, 431] width 11 height 11
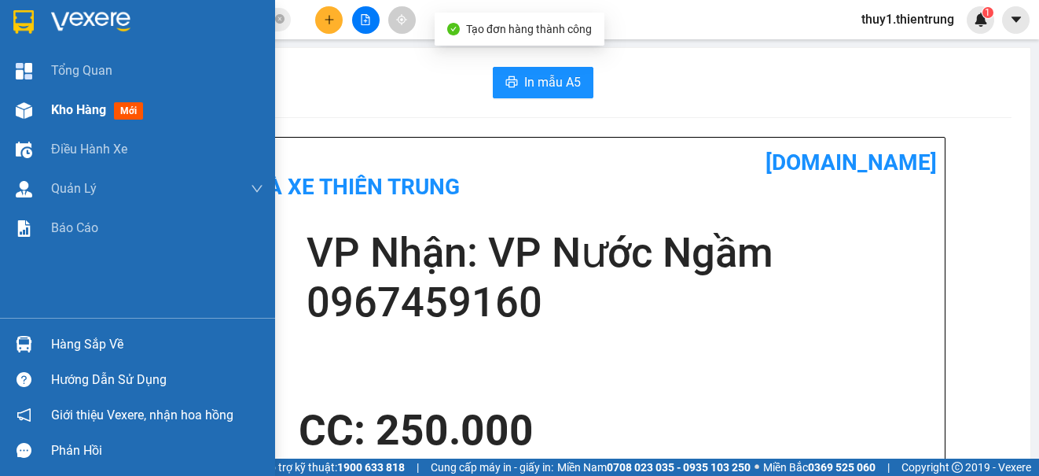
click at [22, 102] on img at bounding box center [24, 110] width 17 height 17
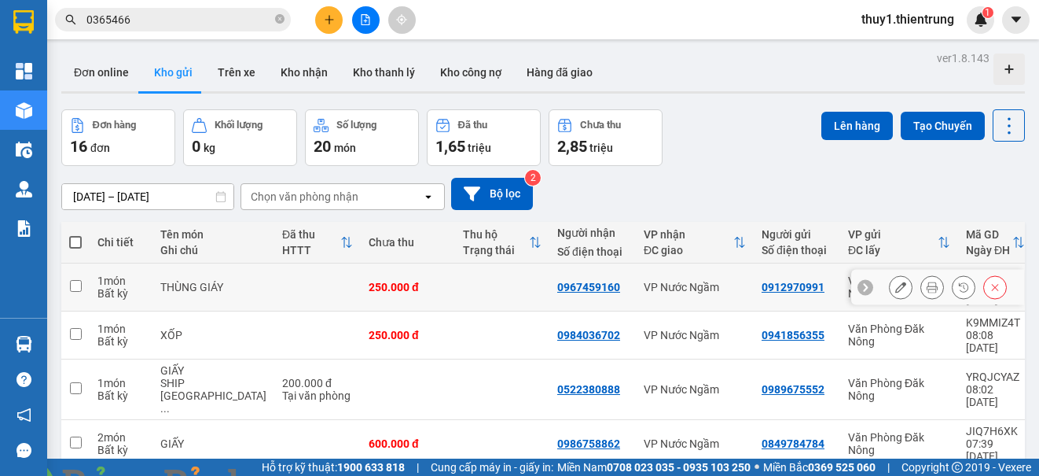
click at [895, 281] on icon at bounding box center [900, 286] width 11 height 11
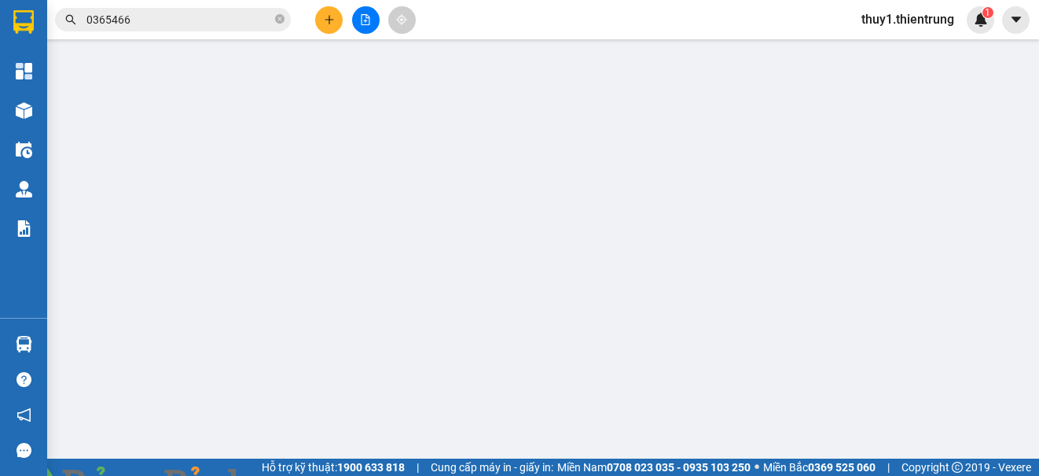
type input "0912970991"
type input "0967459160"
type input "250.000"
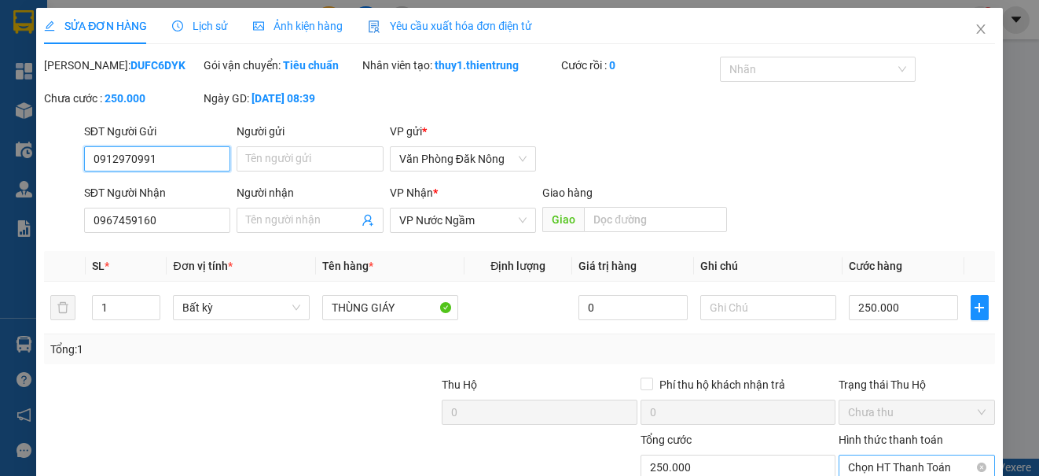
scroll to position [127, 0]
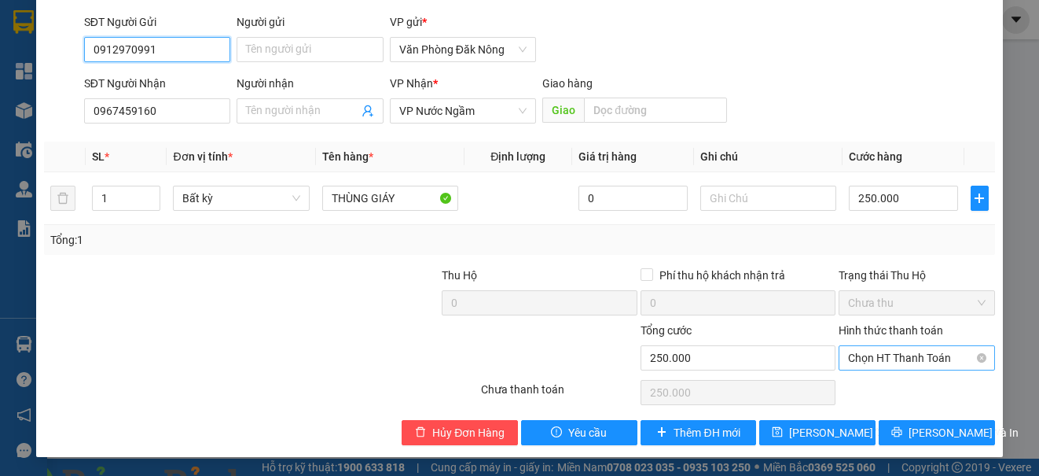
click at [901, 361] on span "Chọn HT Thanh Toán" at bounding box center [916, 358] width 137 height 24
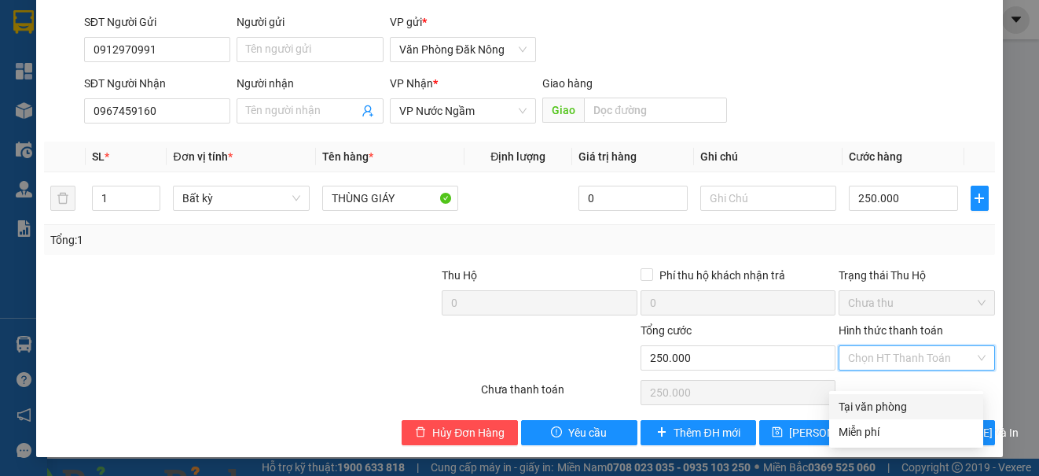
drag, startPoint x: 886, startPoint y: 395, endPoint x: 925, endPoint y: 416, distance: 44.7
click at [885, 398] on div "Tại văn phòng" at bounding box center [906, 406] width 135 height 17
type input "0"
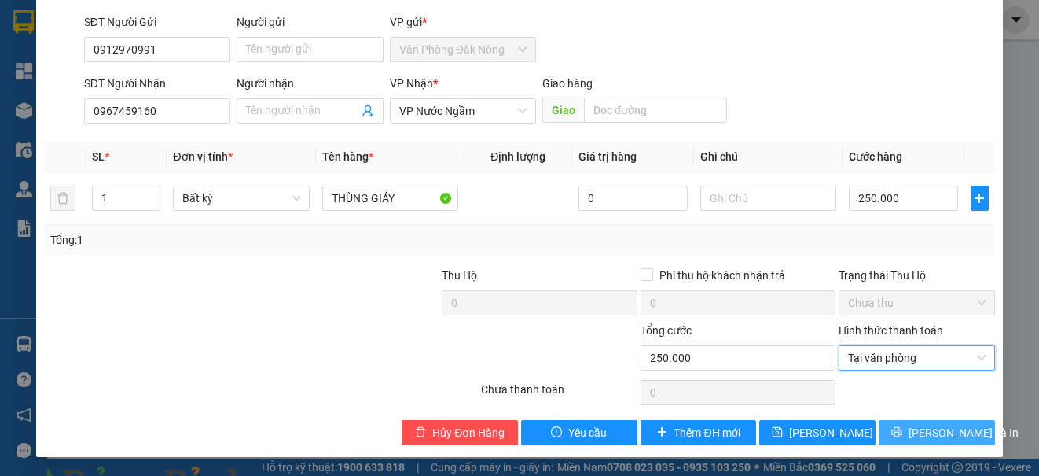
drag, startPoint x: 929, startPoint y: 429, endPoint x: 910, endPoint y: 421, distance: 20.8
click at [927, 429] on span "Lưu và In" at bounding box center [964, 432] width 110 height 17
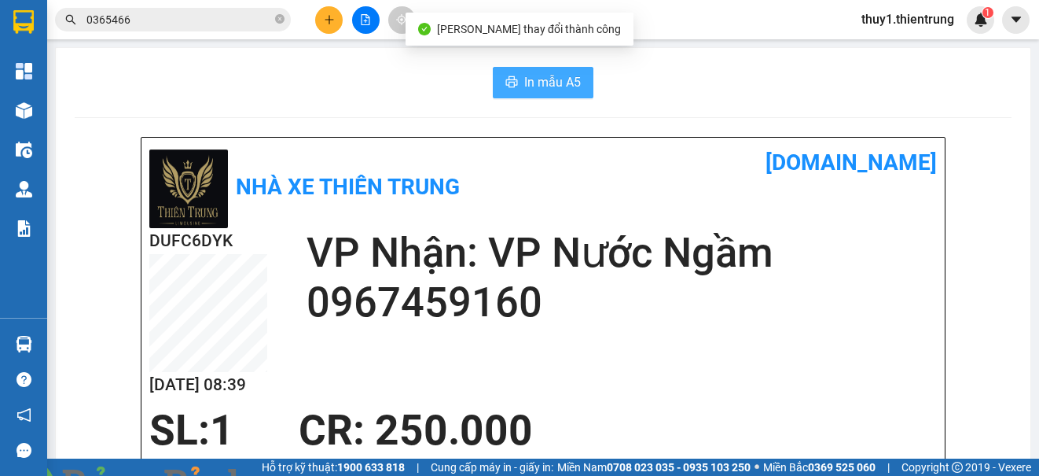
drag, startPoint x: 538, startPoint y: 74, endPoint x: 765, endPoint y: 153, distance: 240.7
click at [538, 77] on span "In mẫu A5" at bounding box center [552, 82] width 57 height 20
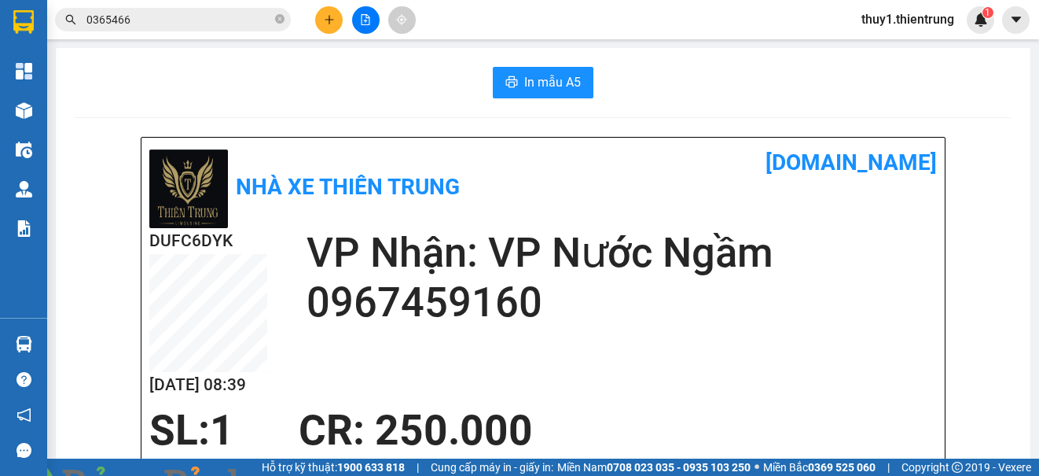
click at [528, 208] on div "Nhà xe Thiên Trung" at bounding box center [346, 186] width 394 height 83
click at [388, 71] on div "In mẫu A5" at bounding box center [543, 82] width 937 height 31
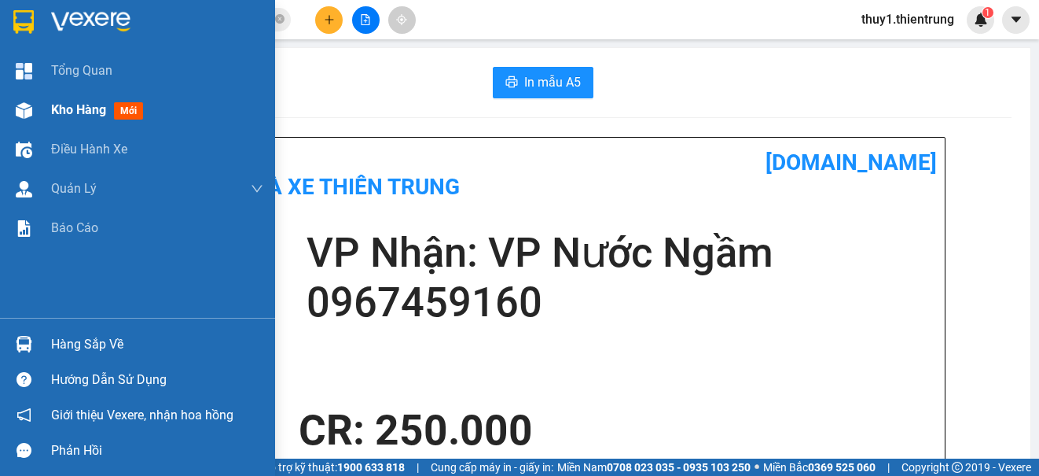
click at [24, 108] on img at bounding box center [24, 110] width 17 height 17
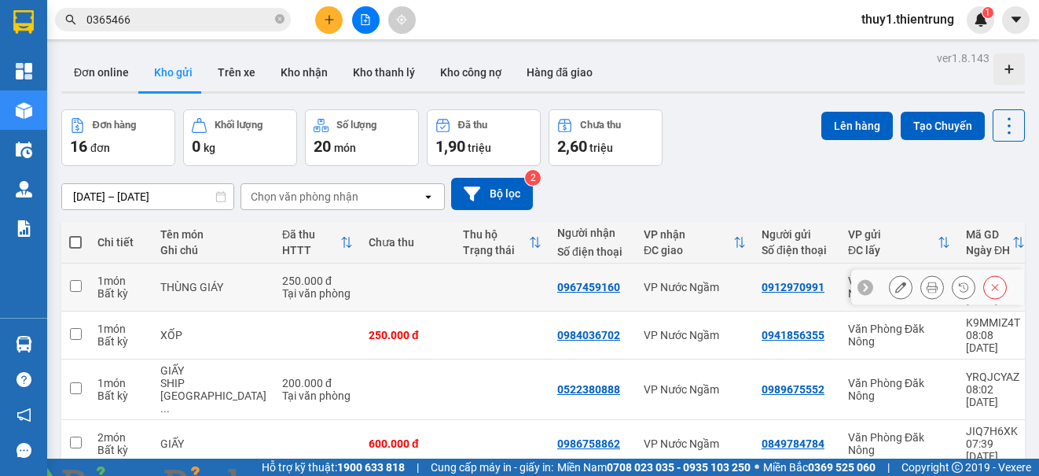
scroll to position [242, 0]
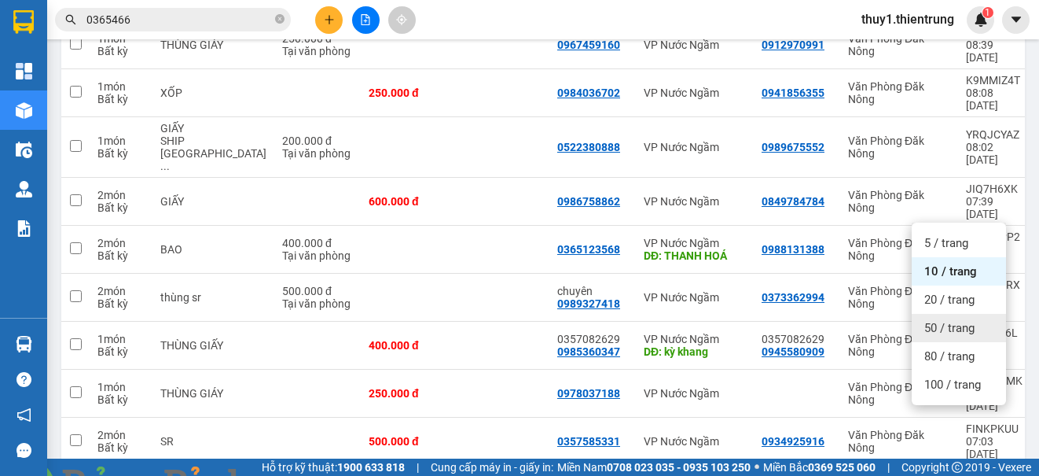
drag, startPoint x: 940, startPoint y: 329, endPoint x: 932, endPoint y: 333, distance: 9.5
click at [941, 329] on span "50 / trang" at bounding box center [949, 328] width 50 height 16
